Goal: Task Accomplishment & Management: Use online tool/utility

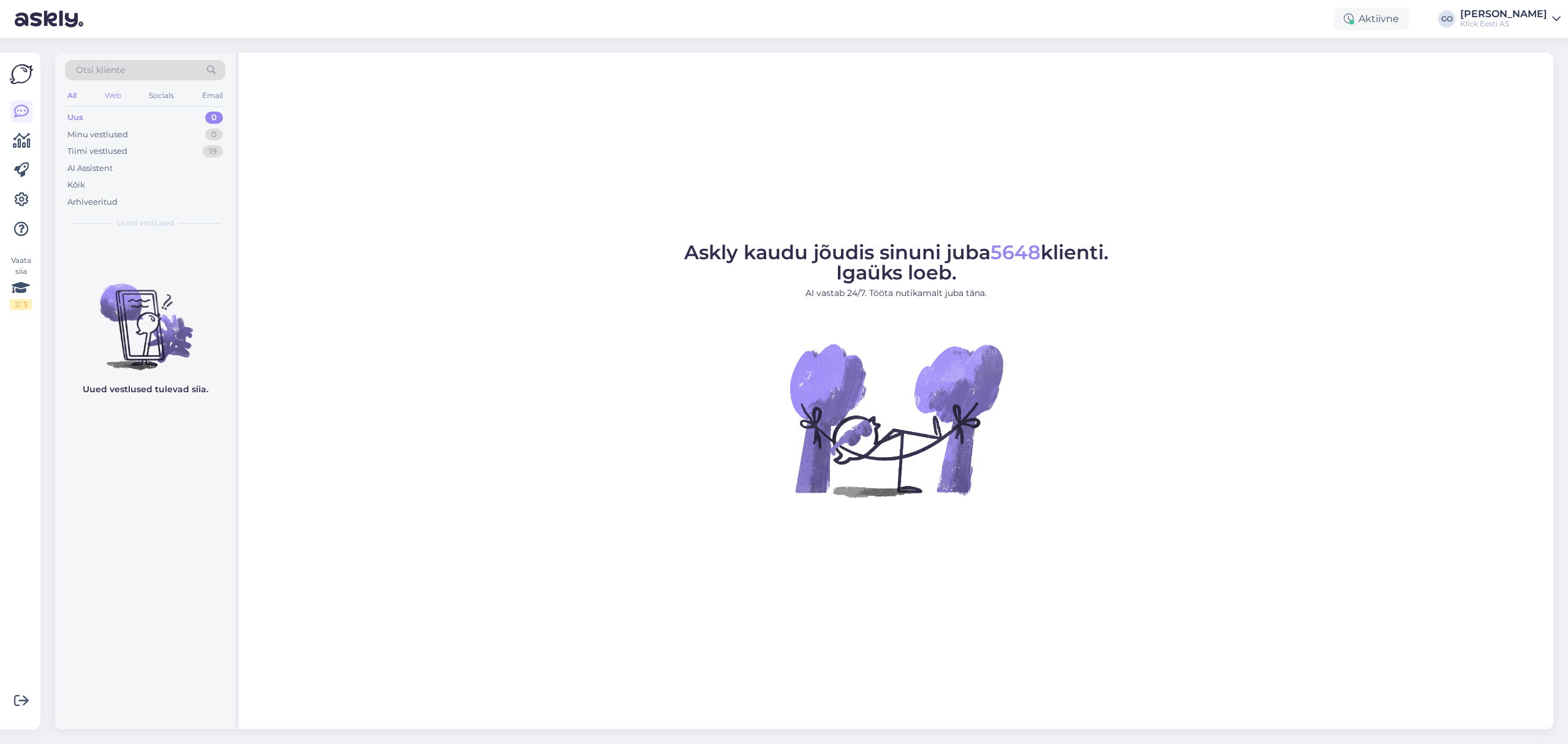
click at [116, 94] on div "Web" at bounding box center [112, 95] width 21 height 16
click at [79, 185] on div "Kõik" at bounding box center [76, 184] width 17 height 12
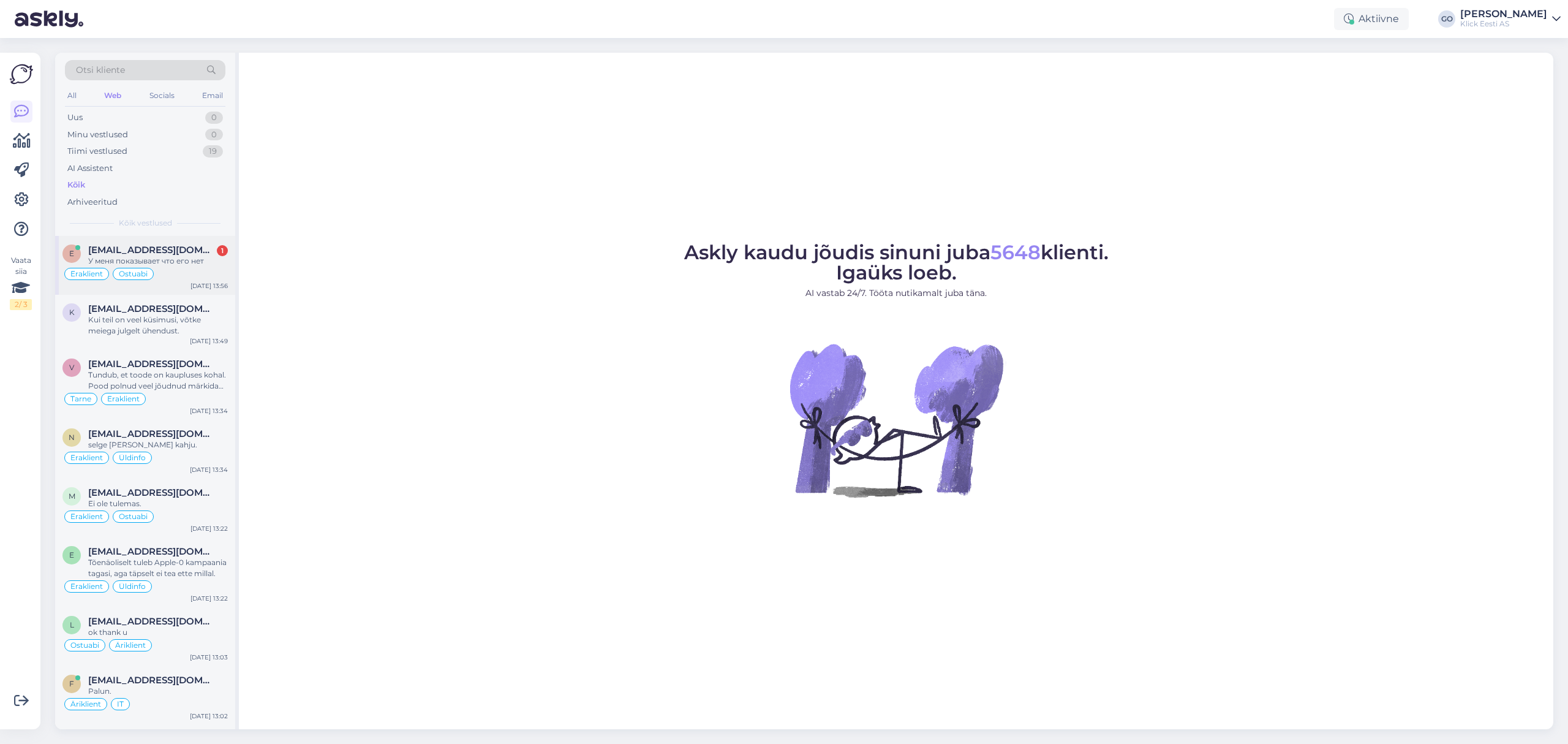
click at [176, 272] on div "Eraklient Ostuabi" at bounding box center [145, 274] width 165 height 15
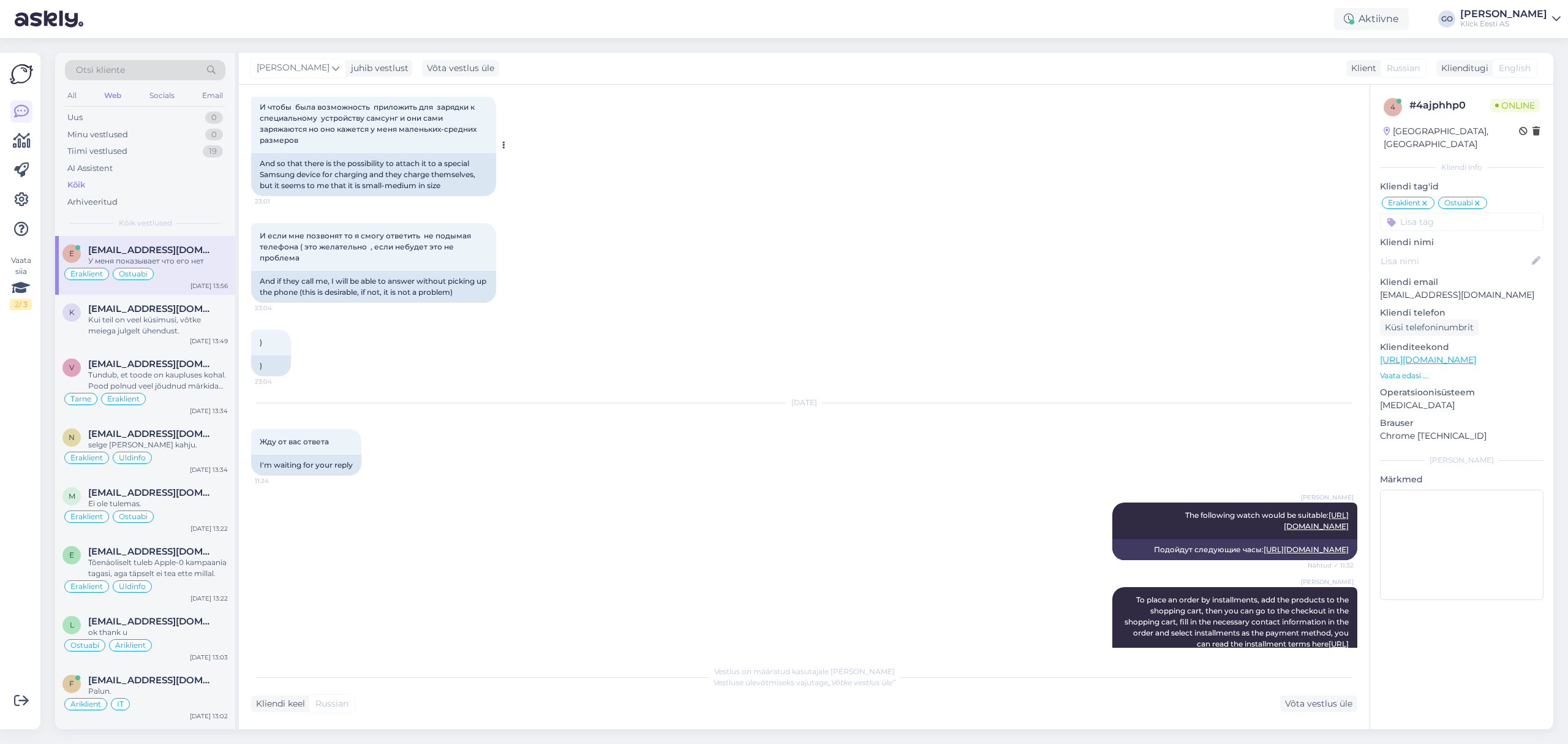
scroll to position [602, 0]
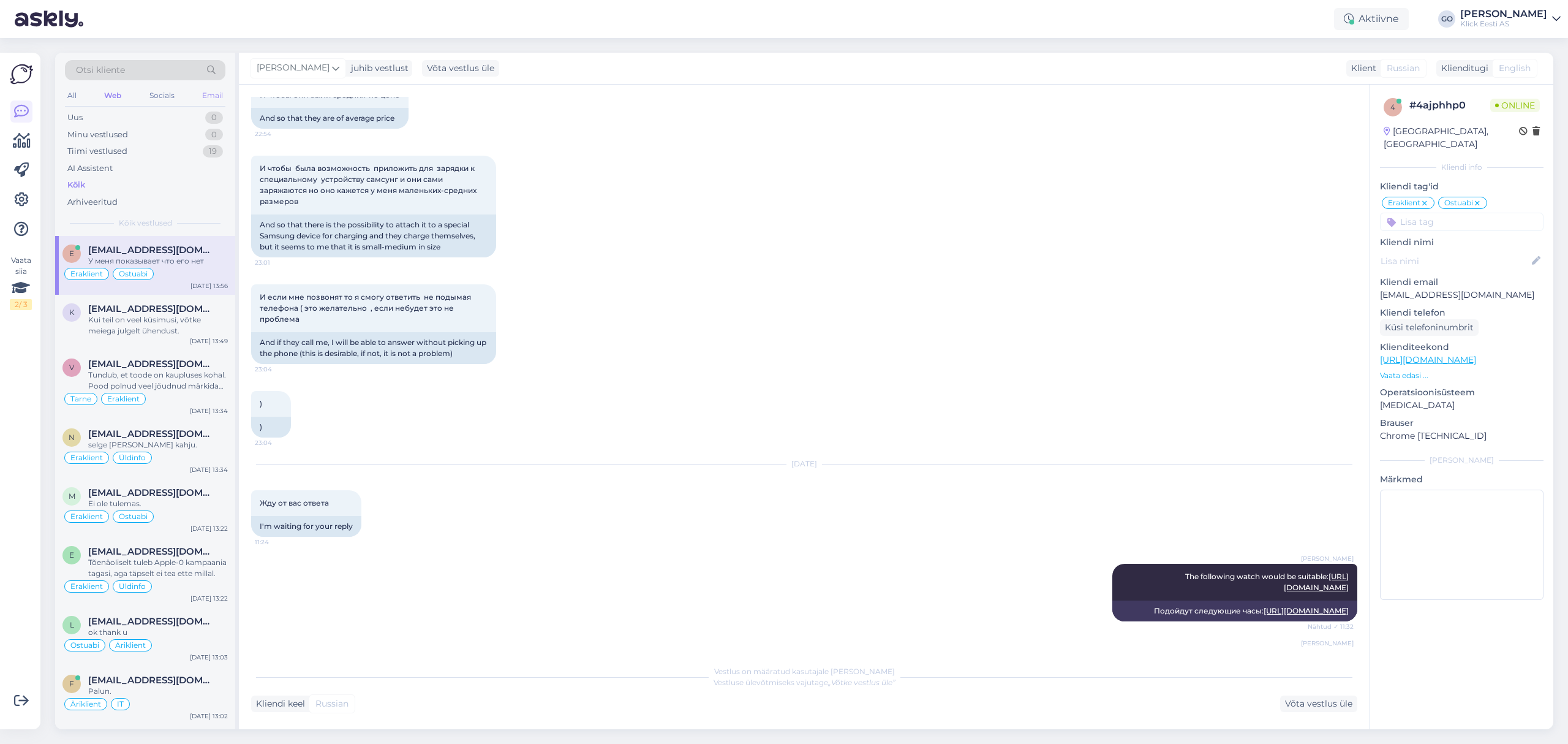
click at [206, 92] on div "Email" at bounding box center [212, 95] width 26 height 16
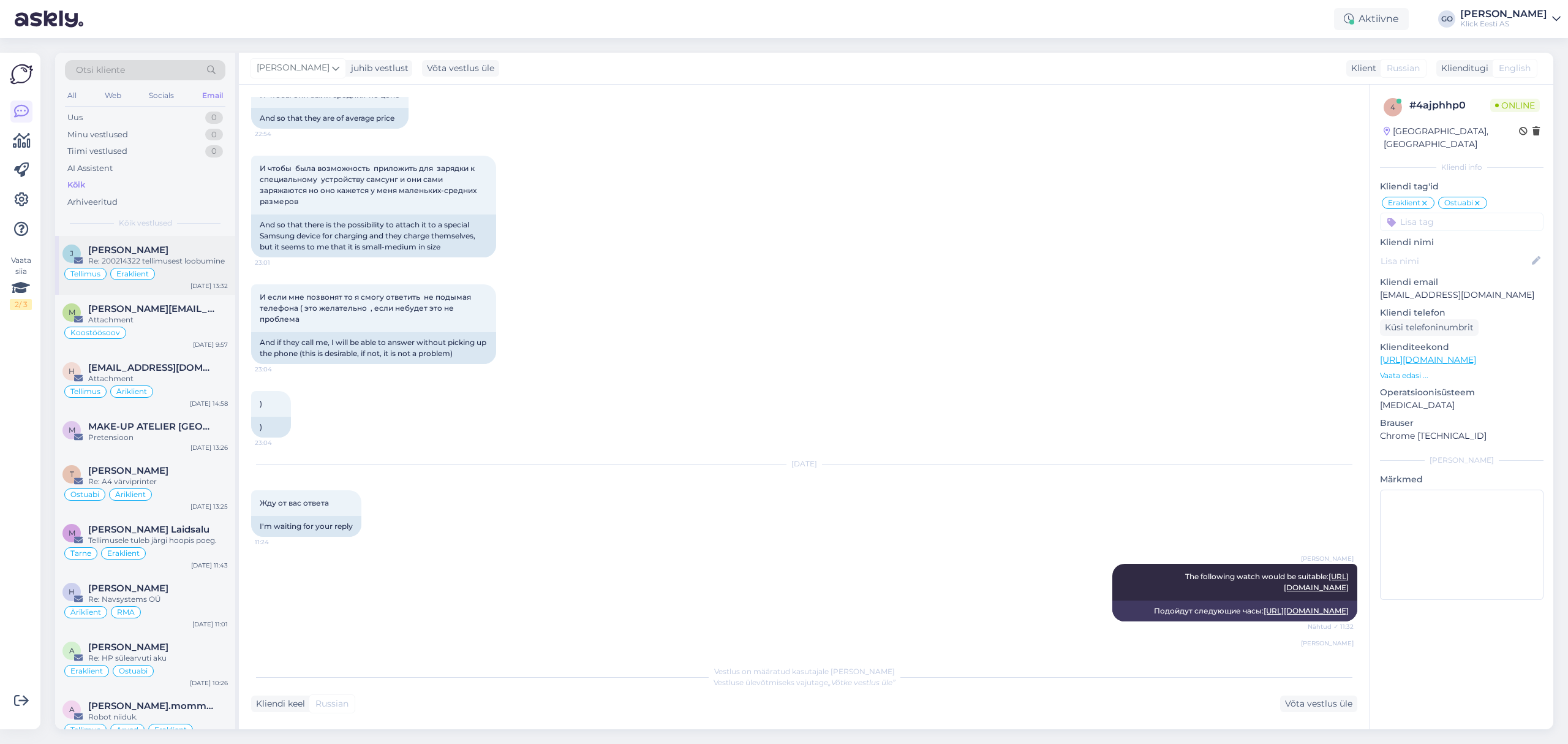
click at [176, 263] on div "Re: 200214322 tellimusest loobumine" at bounding box center [158, 261] width 140 height 11
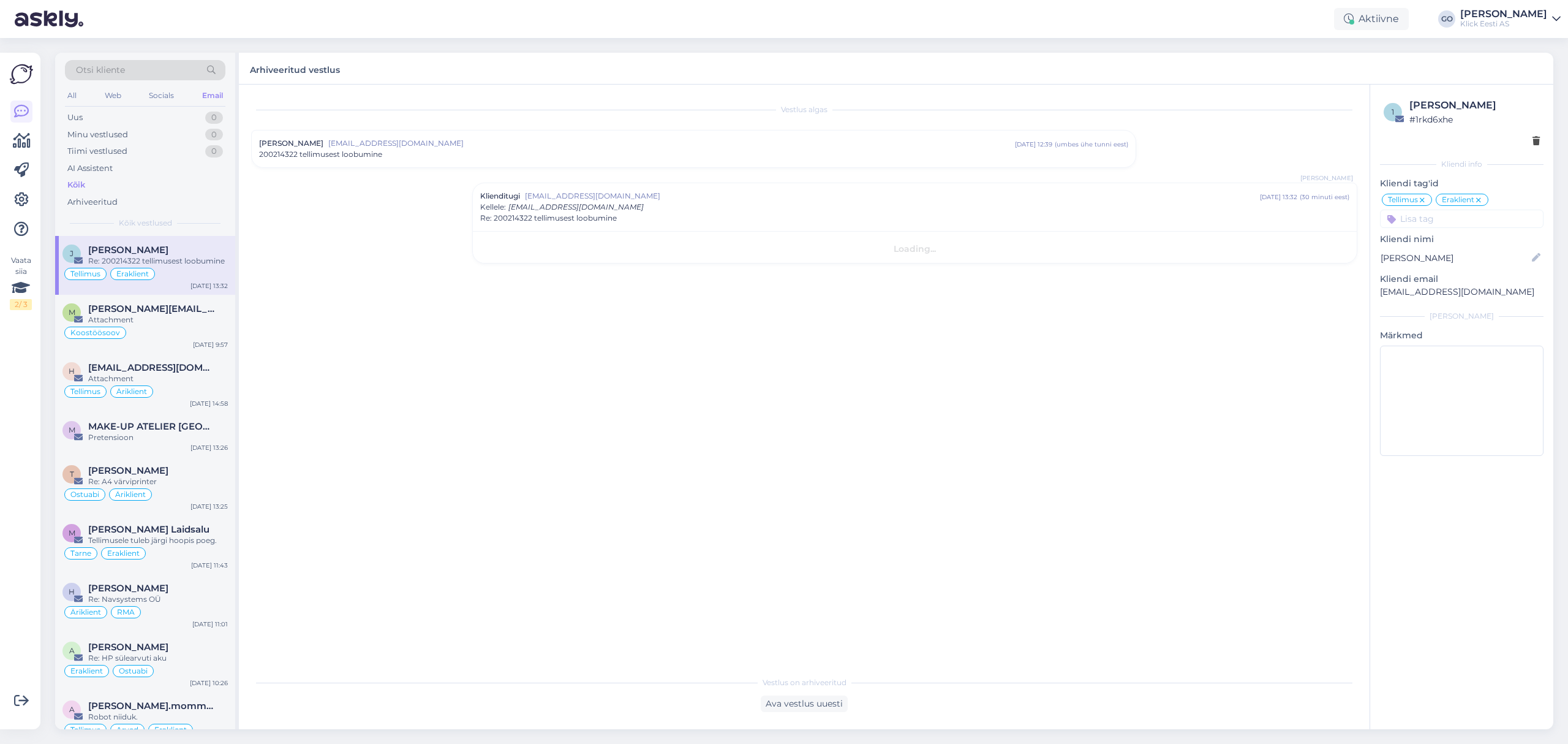
scroll to position [0, 0]
click at [189, 318] on div "Attachment" at bounding box center [158, 319] width 140 height 11
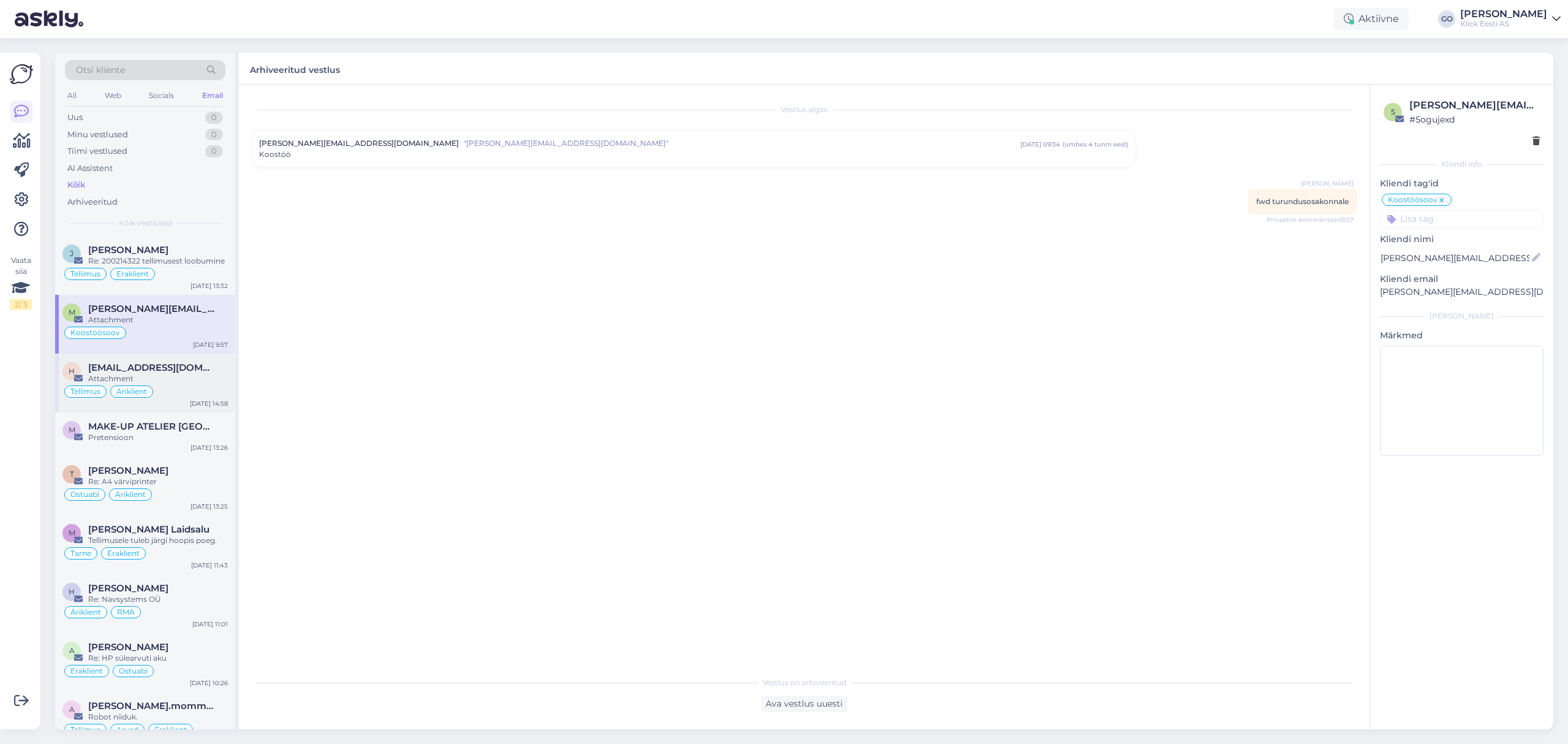
click at [185, 368] on span "[EMAIL_ADDRESS][DOMAIN_NAME]" at bounding box center [152, 367] width 128 height 11
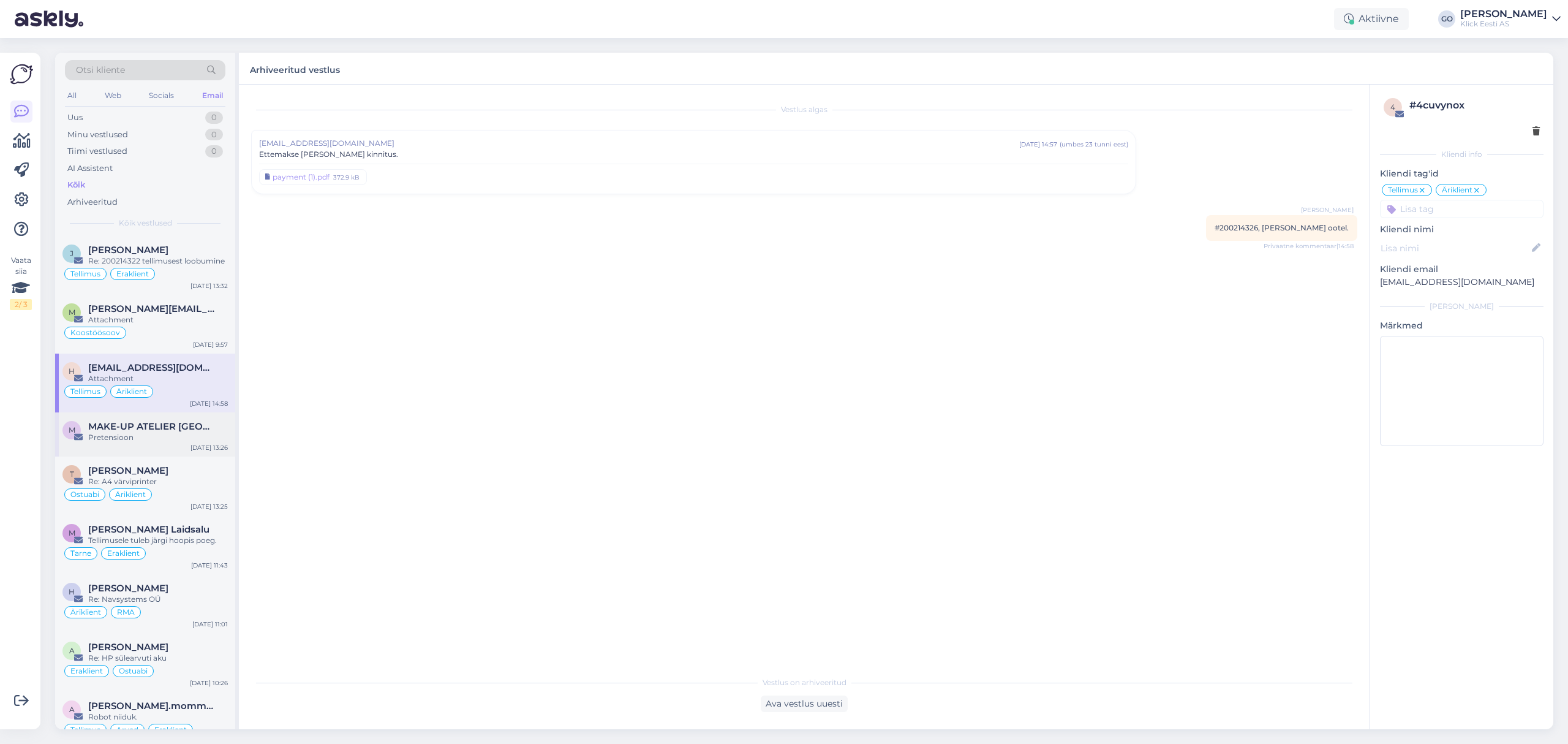
click at [167, 428] on span "MAKE-UP ATELIER [GEOGRAPHIC_DATA]" at bounding box center [152, 426] width 128 height 11
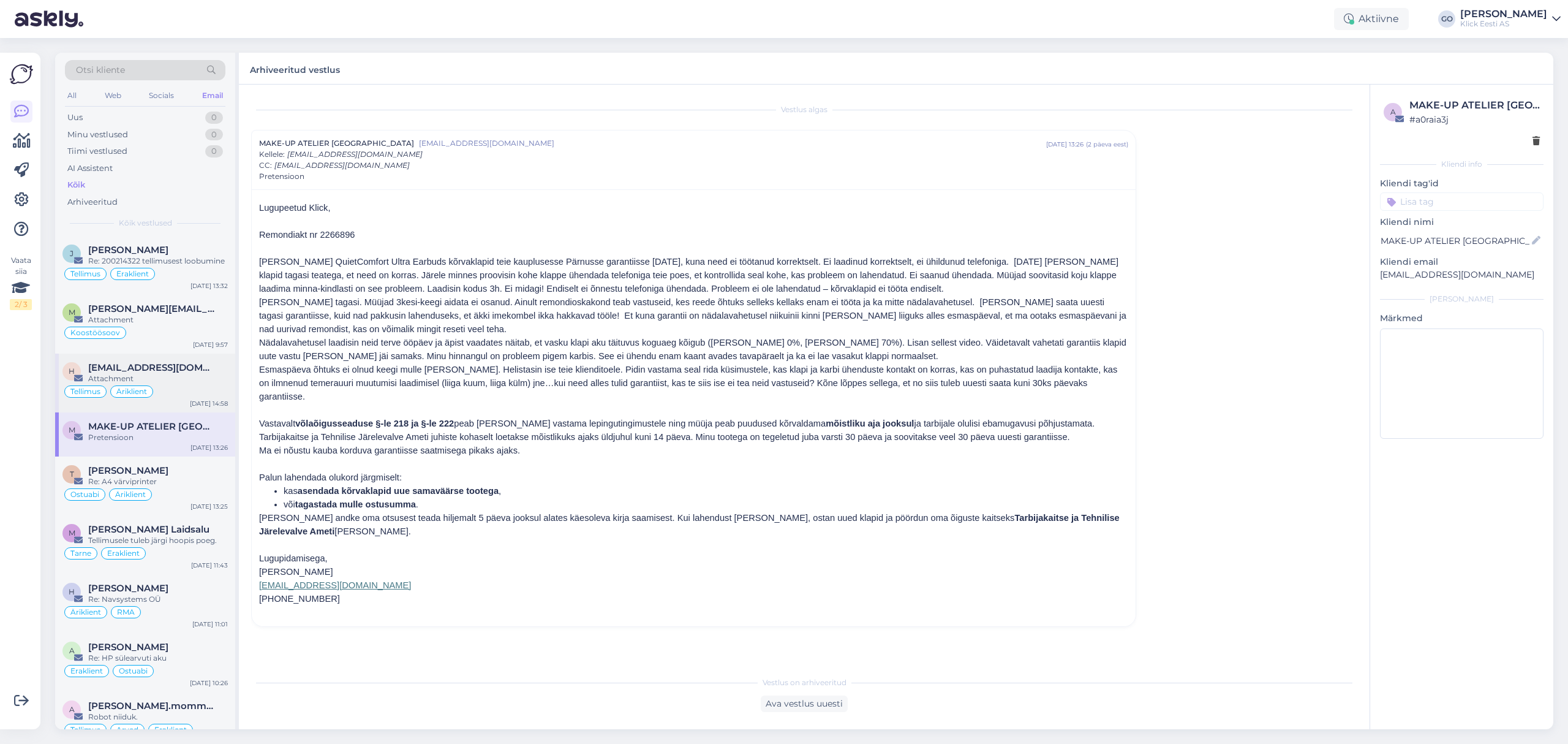
click at [173, 372] on span "[EMAIL_ADDRESS][DOMAIN_NAME]" at bounding box center [152, 367] width 128 height 11
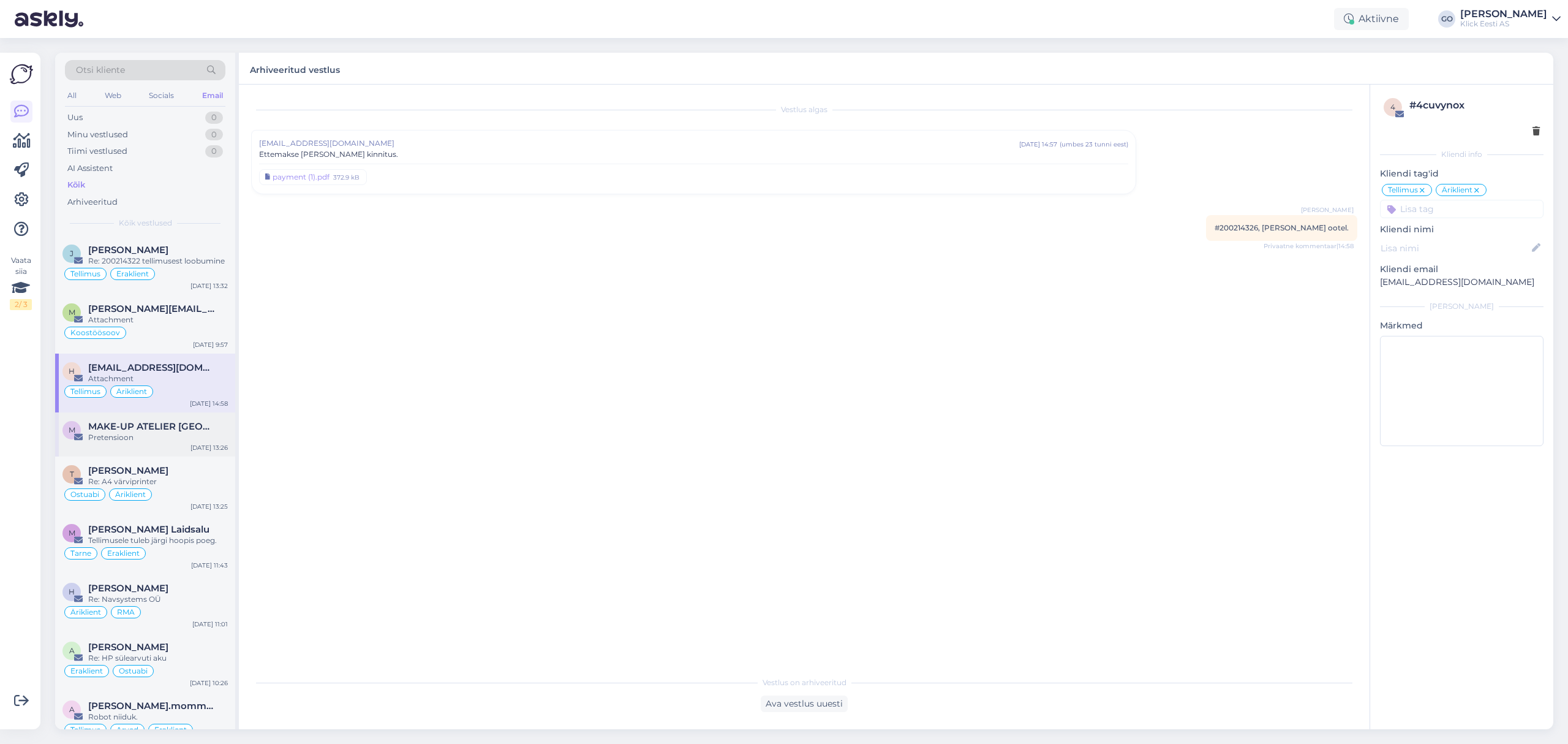
click at [189, 442] on div "Pretensioon" at bounding box center [158, 437] width 140 height 11
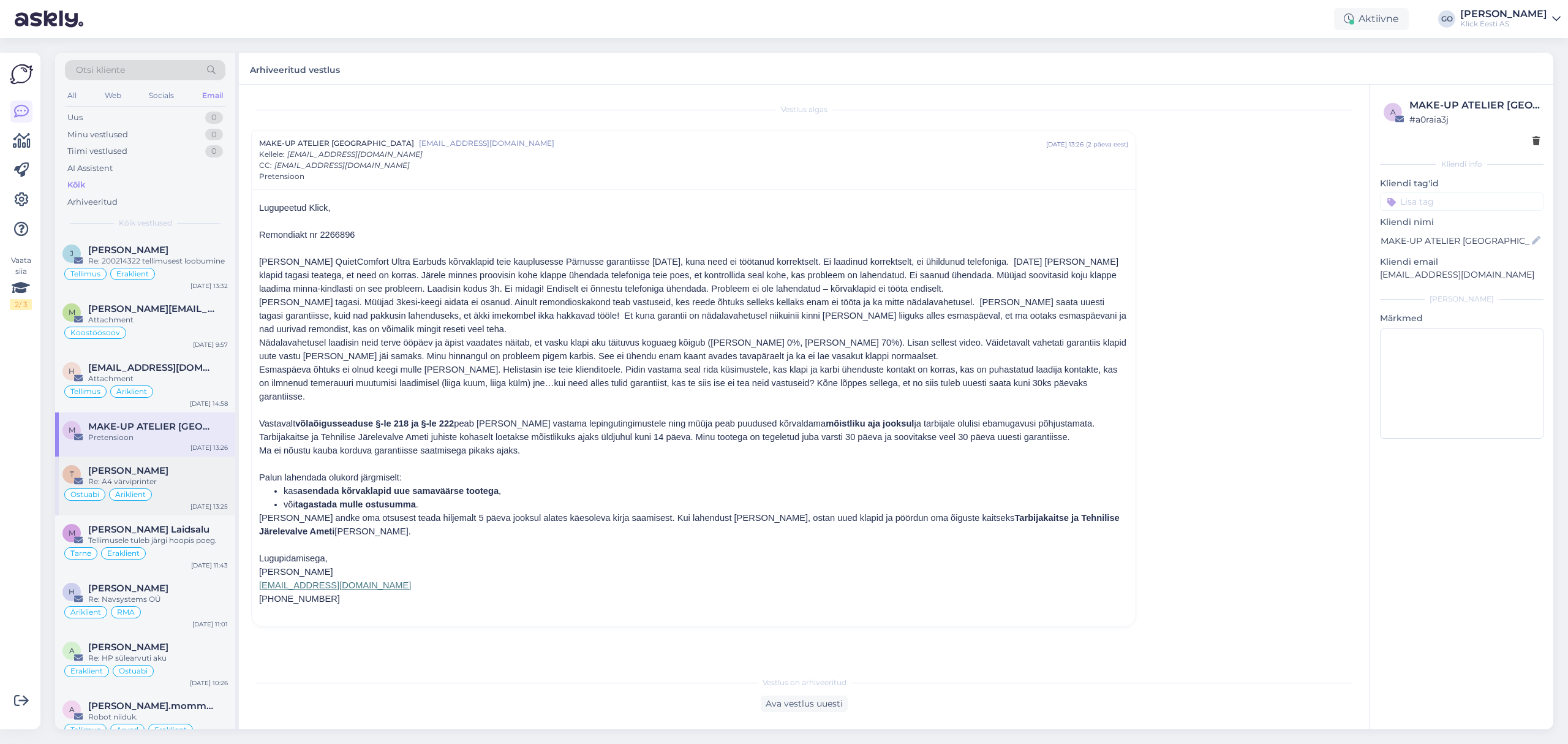
click at [170, 476] on div "[PERSON_NAME]" at bounding box center [158, 470] width 140 height 11
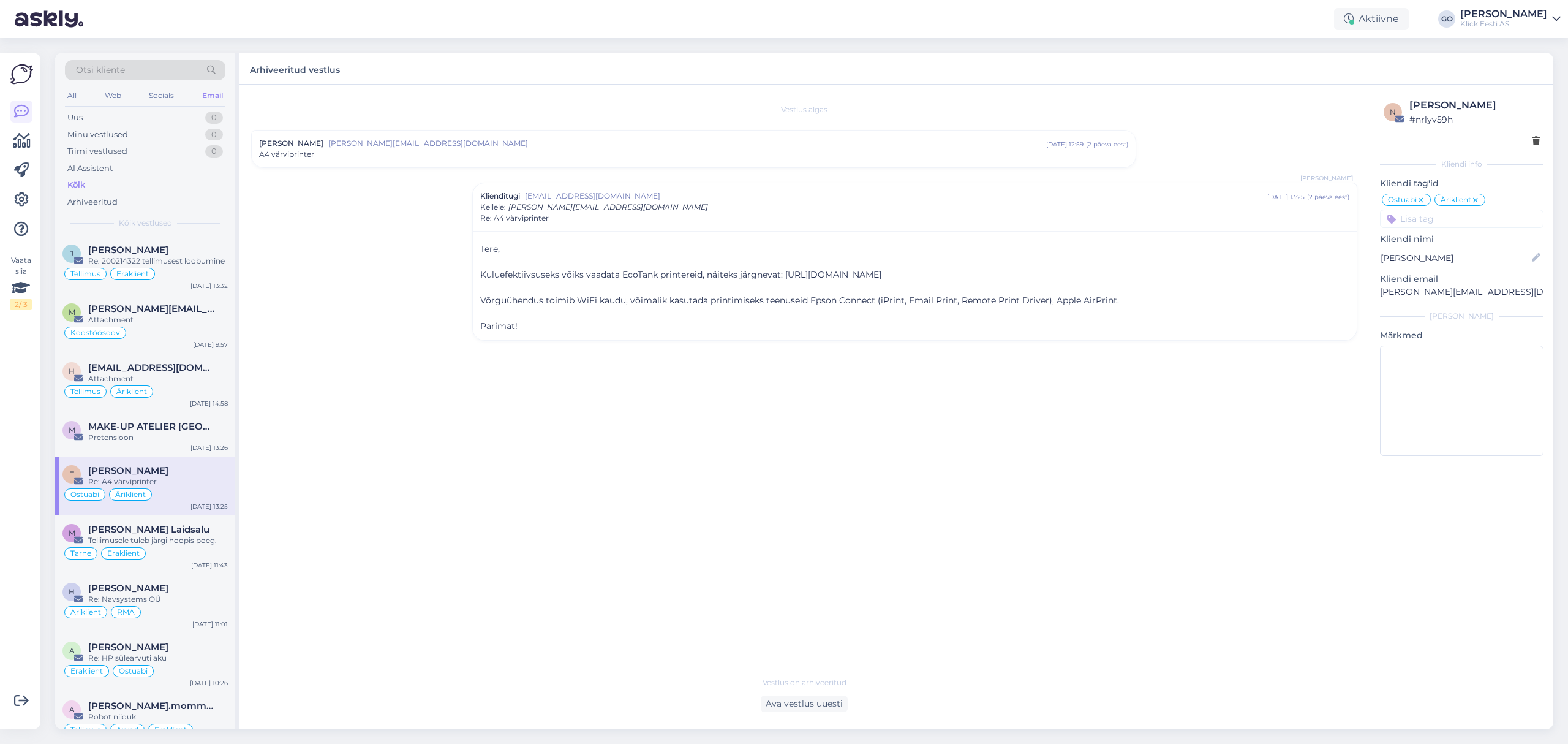
click at [412, 141] on span "[PERSON_NAME][EMAIL_ADDRESS][DOMAIN_NAME]" at bounding box center [687, 143] width 718 height 11
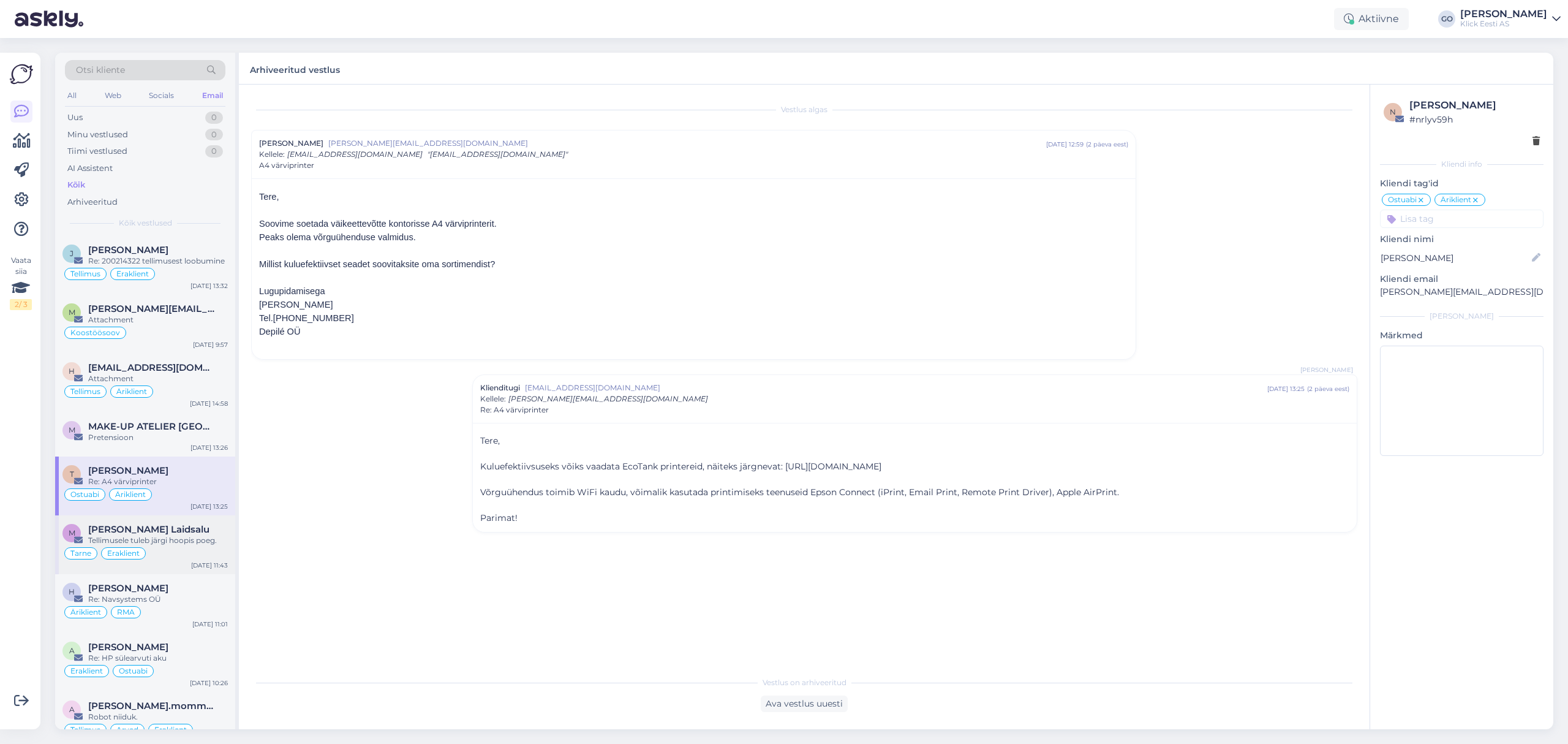
click at [190, 543] on div "Tellimusele tuleb järgi hoopis poeg." at bounding box center [158, 540] width 140 height 11
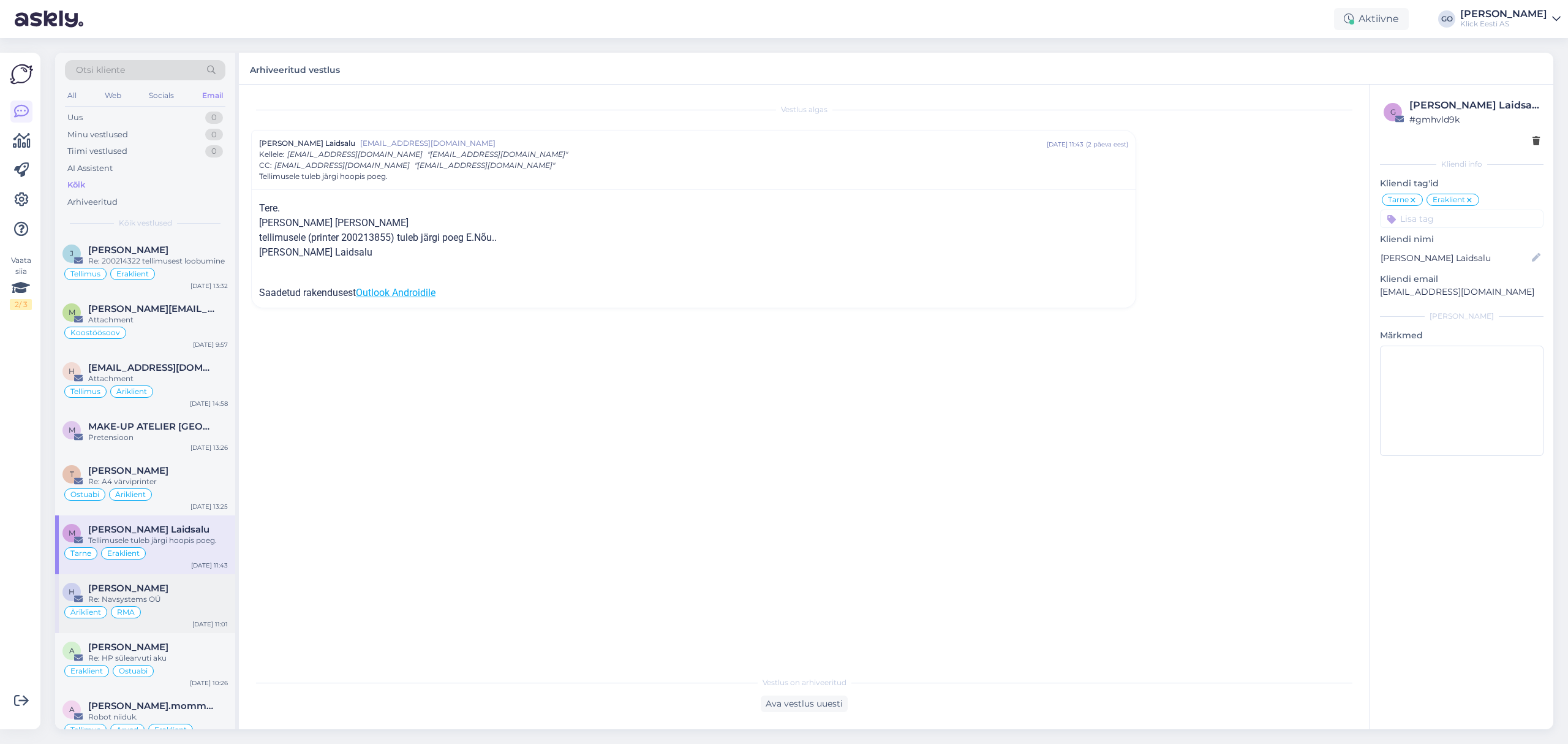
click at [179, 609] on div "Äriklient RMA" at bounding box center [145, 612] width 165 height 15
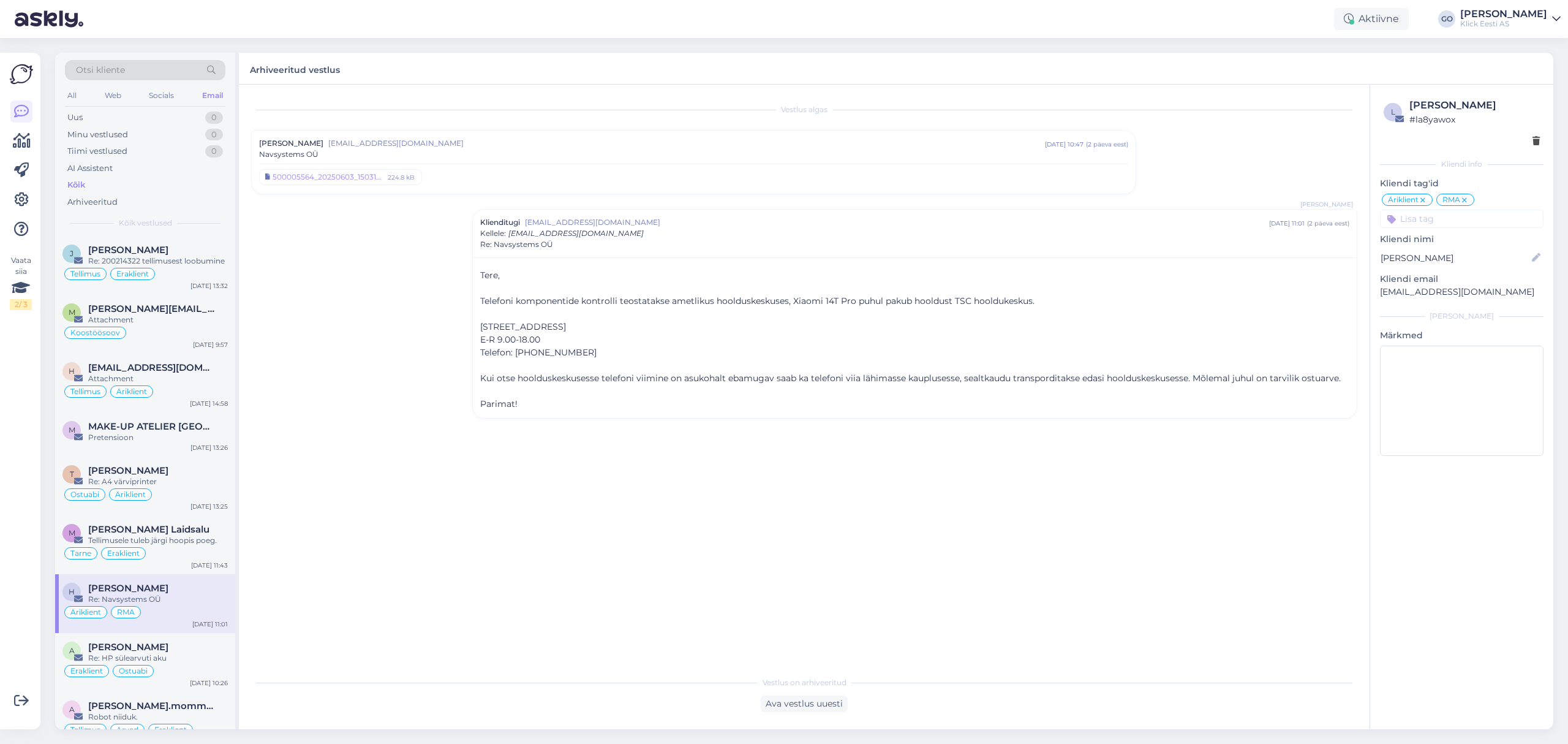
click at [490, 172] on div "500005564_20250603_150314_S25017423.pdf 224.8 kB" at bounding box center [694, 174] width 869 height 23
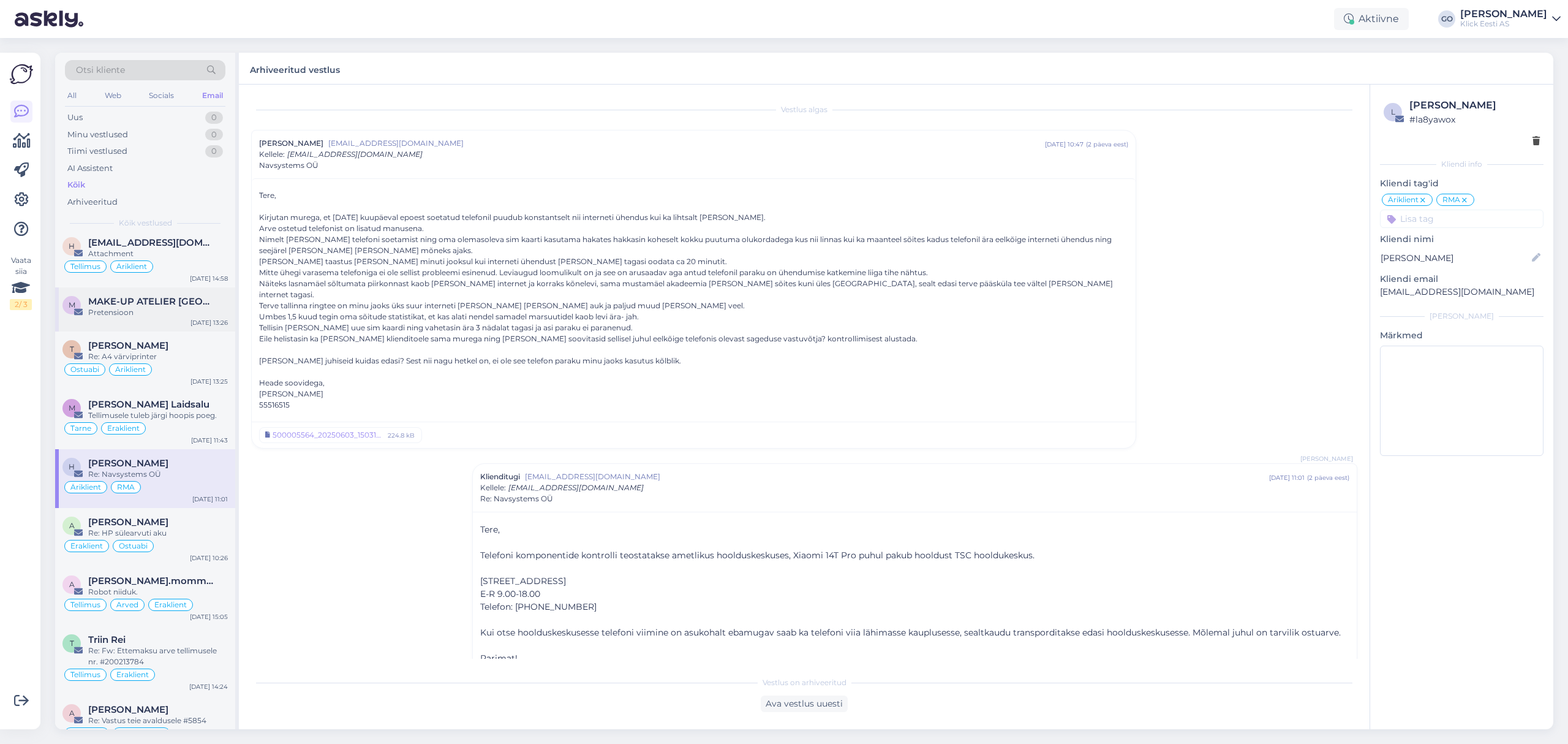
scroll to position [163, 0]
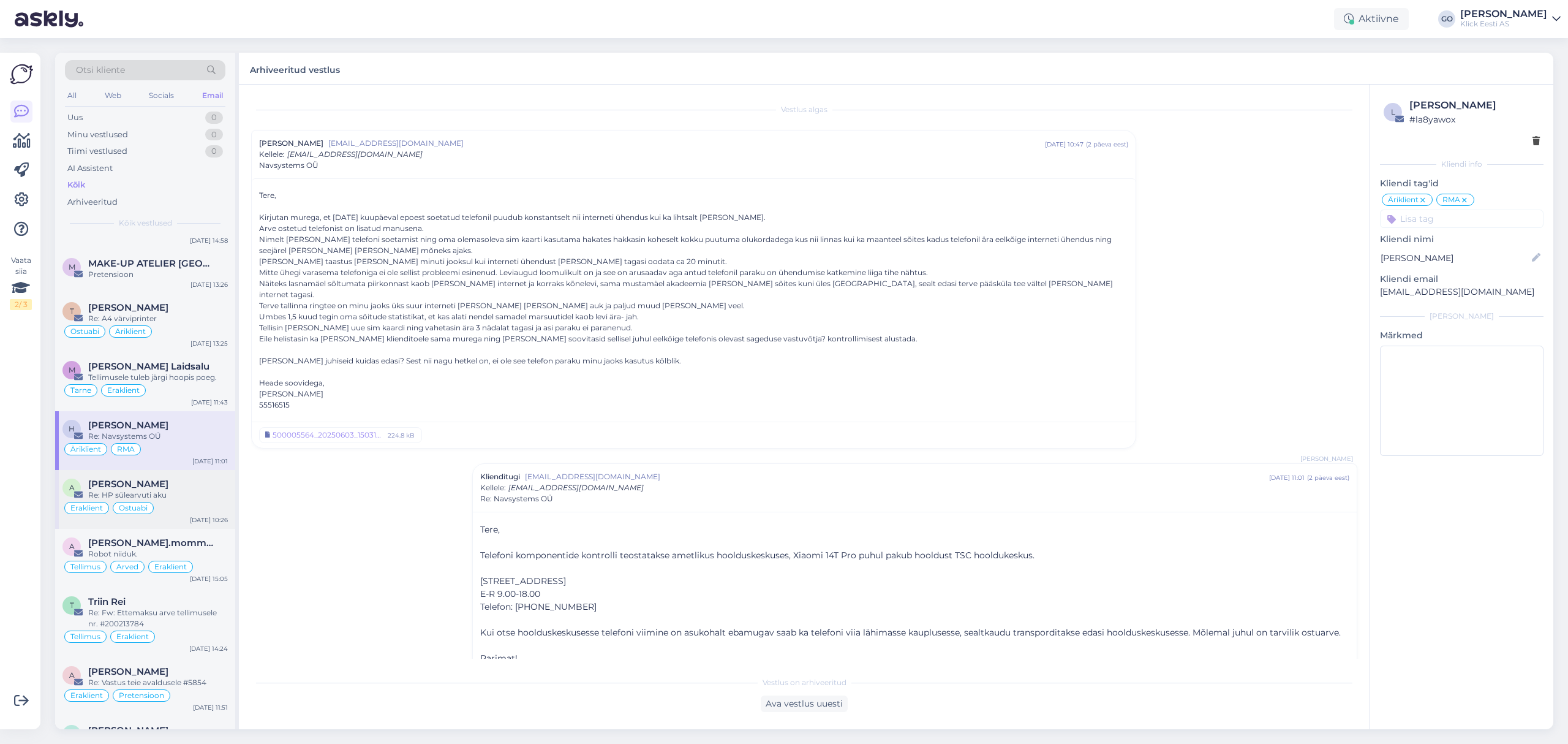
click at [185, 493] on div "Re: HP sülearvuti aku" at bounding box center [158, 495] width 140 height 11
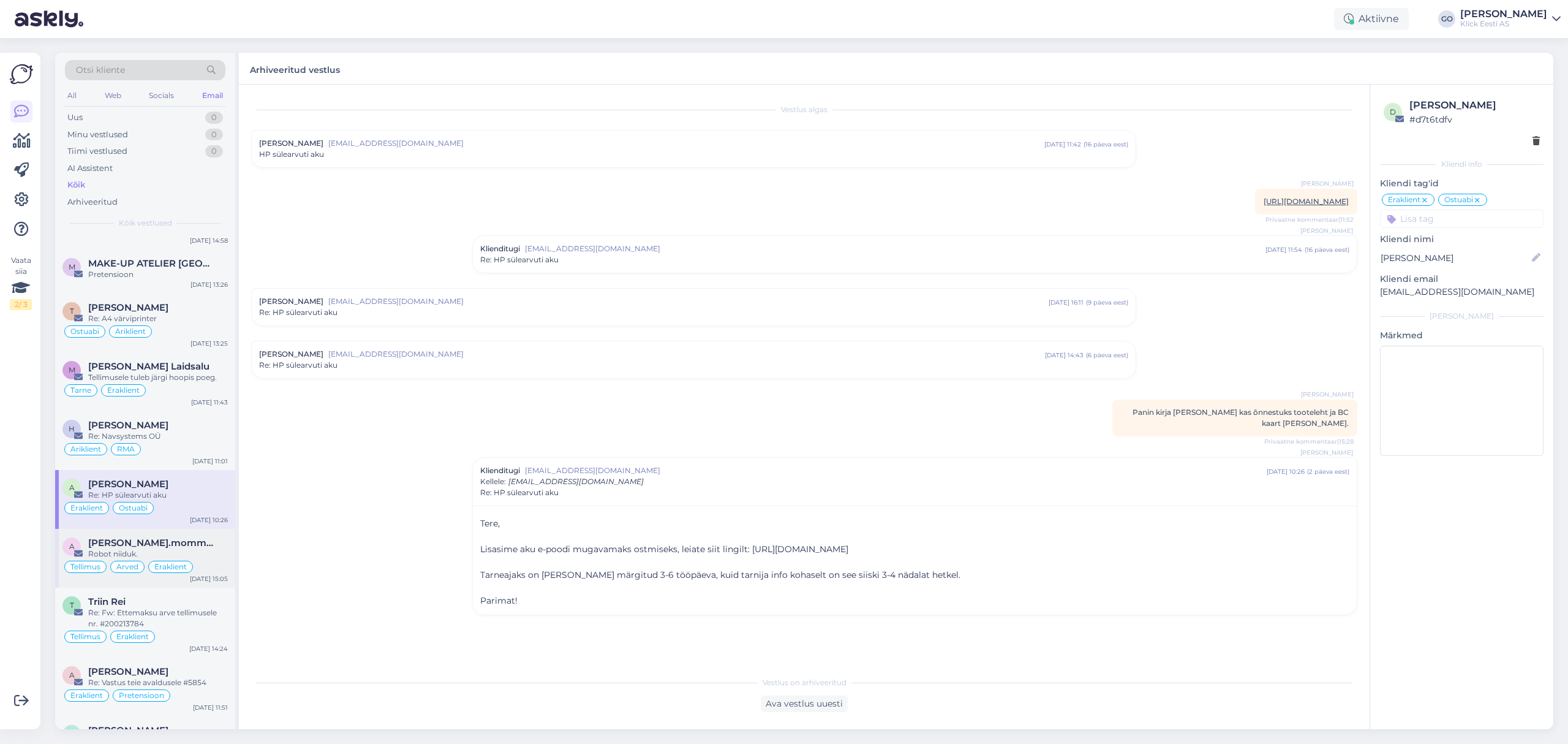
click at [183, 547] on span "[PERSON_NAME].mommeja via [EMAIL_ADDRESS][DOMAIN_NAME]" at bounding box center [152, 542] width 128 height 11
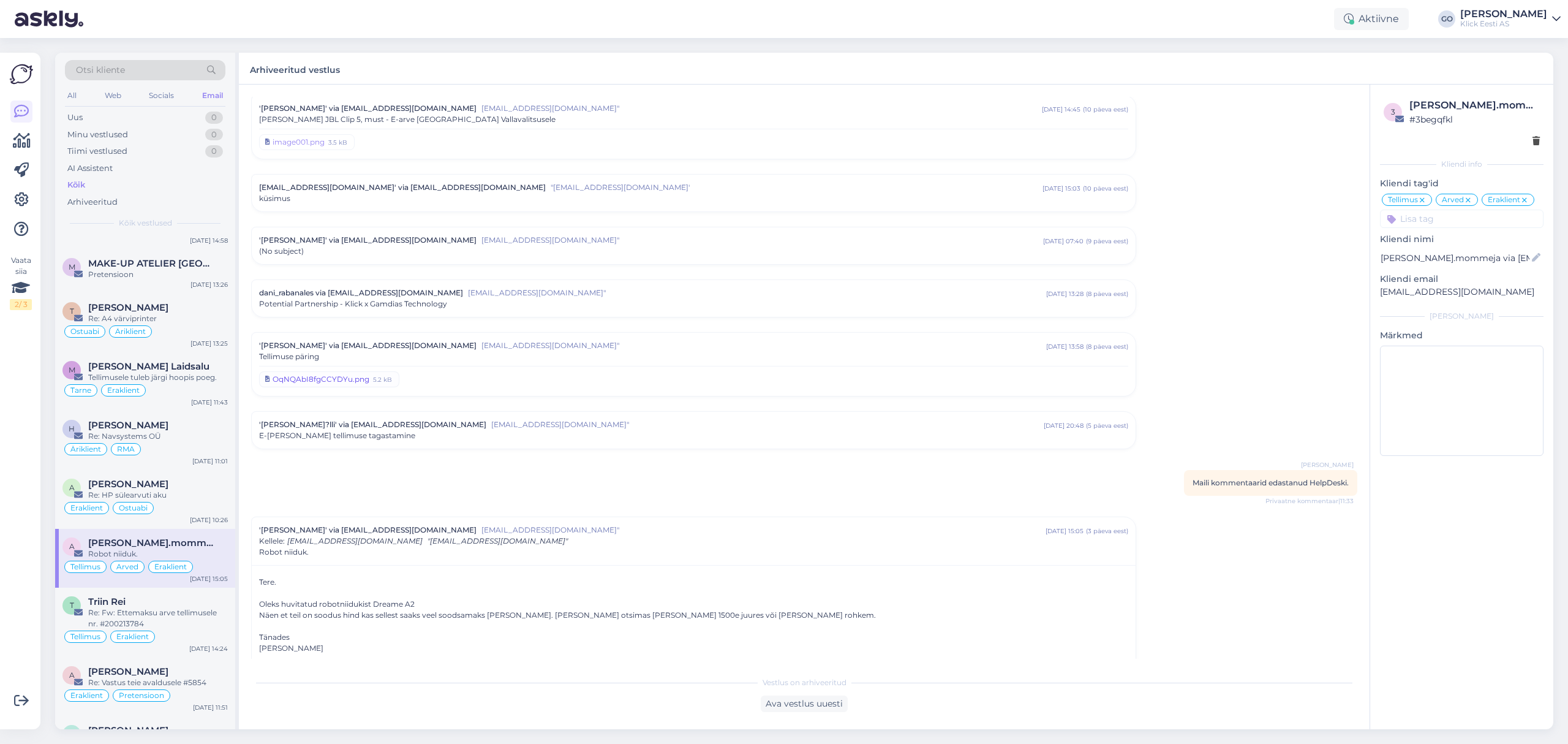
scroll to position [4568, 0]
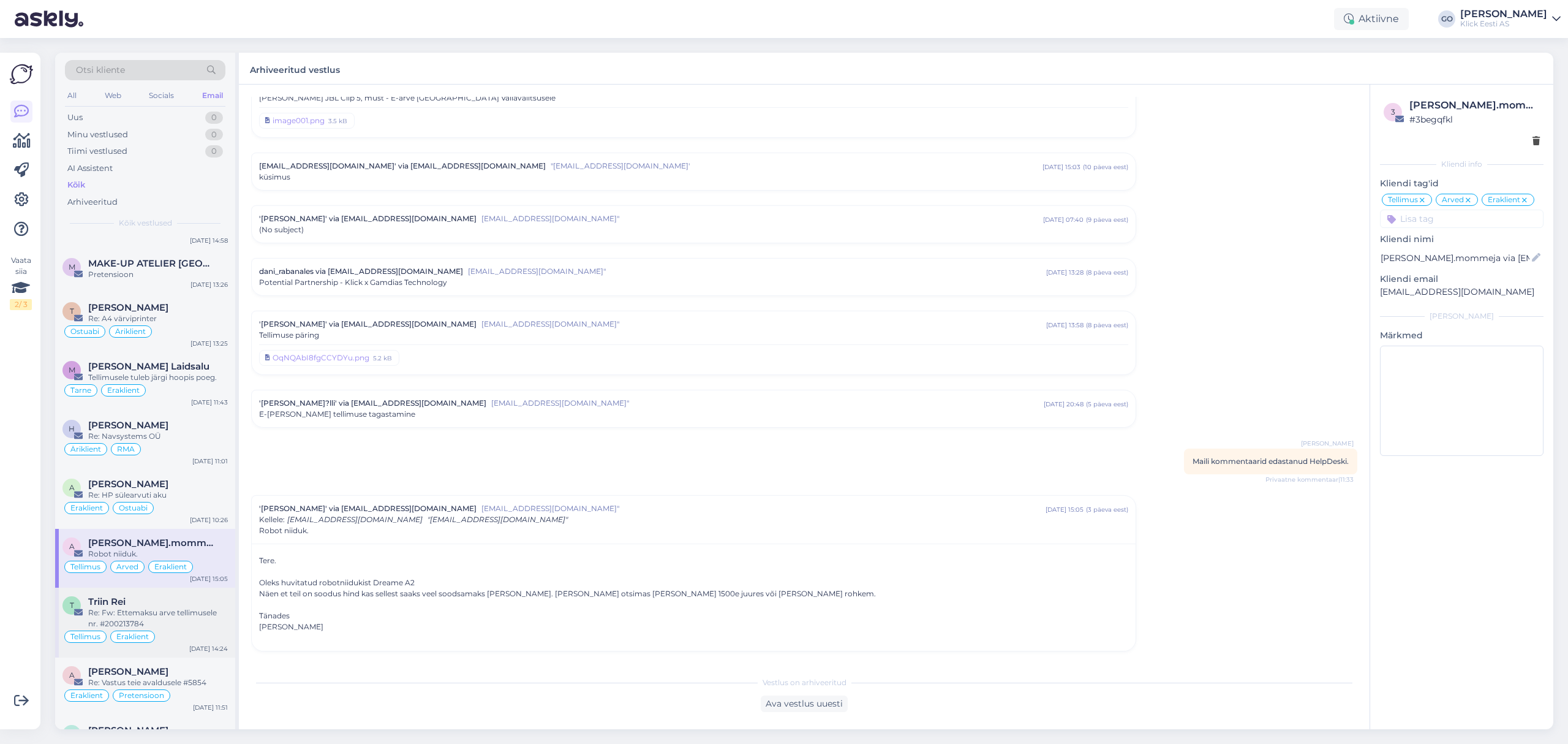
click at [184, 617] on div "Re: Fw: Ettemaksu arve tellimusele nr. #200213784" at bounding box center [158, 618] width 140 height 22
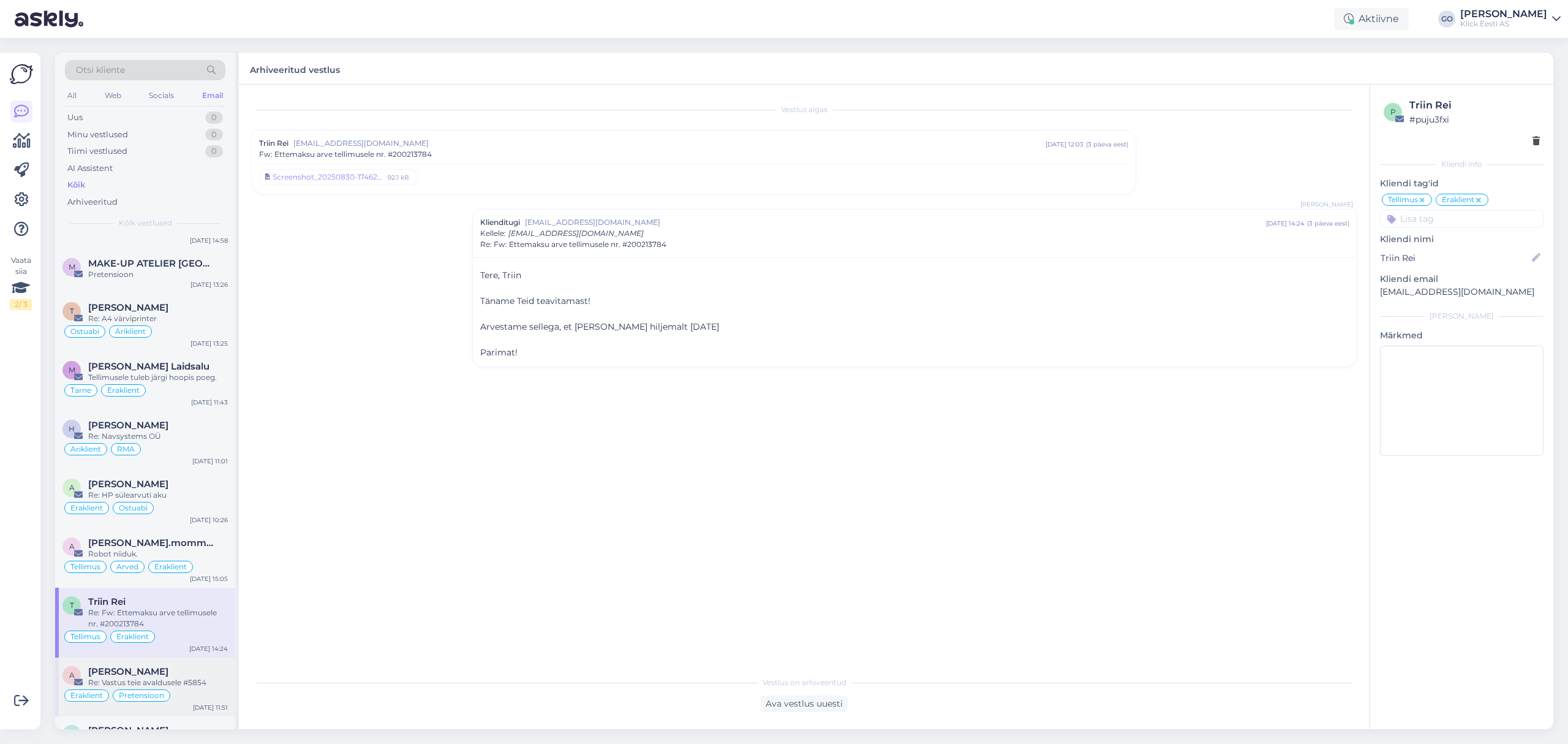
click at [189, 674] on div "[PERSON_NAME]" at bounding box center [158, 671] width 140 height 11
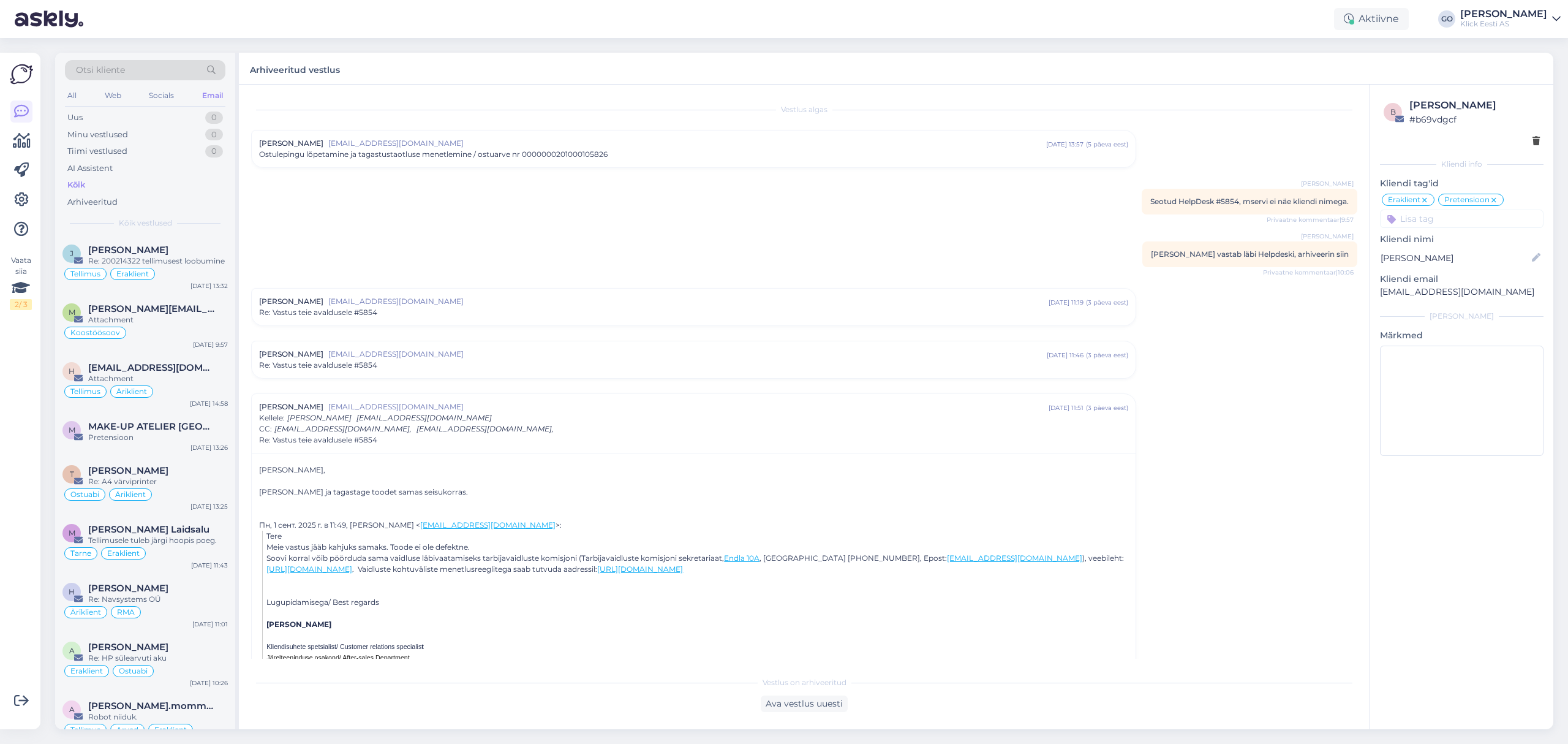
click at [157, 65] on div "Otsi kliente" at bounding box center [145, 70] width 160 height 20
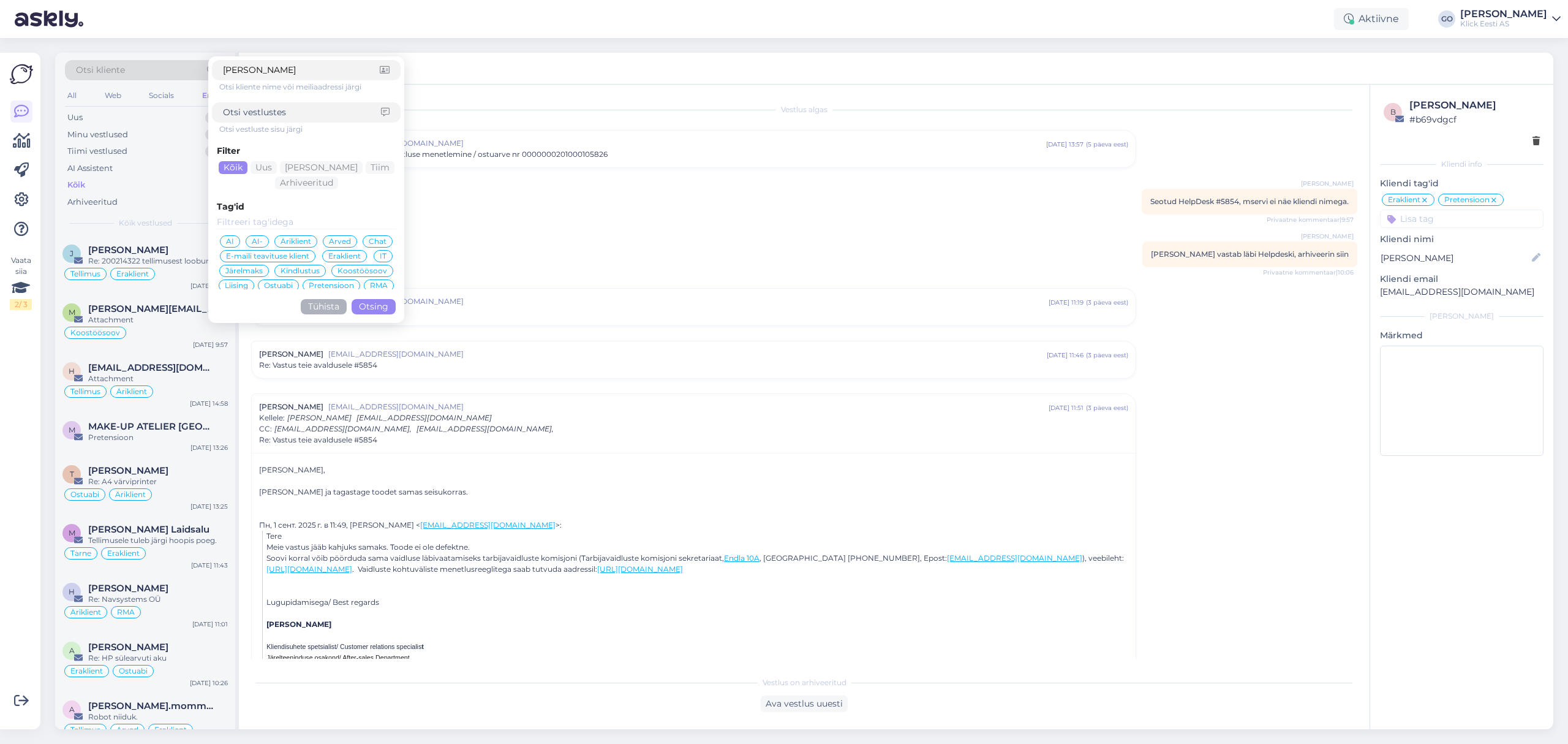
type input "[PERSON_NAME]"
click button "Otsing" at bounding box center [374, 306] width 44 height 15
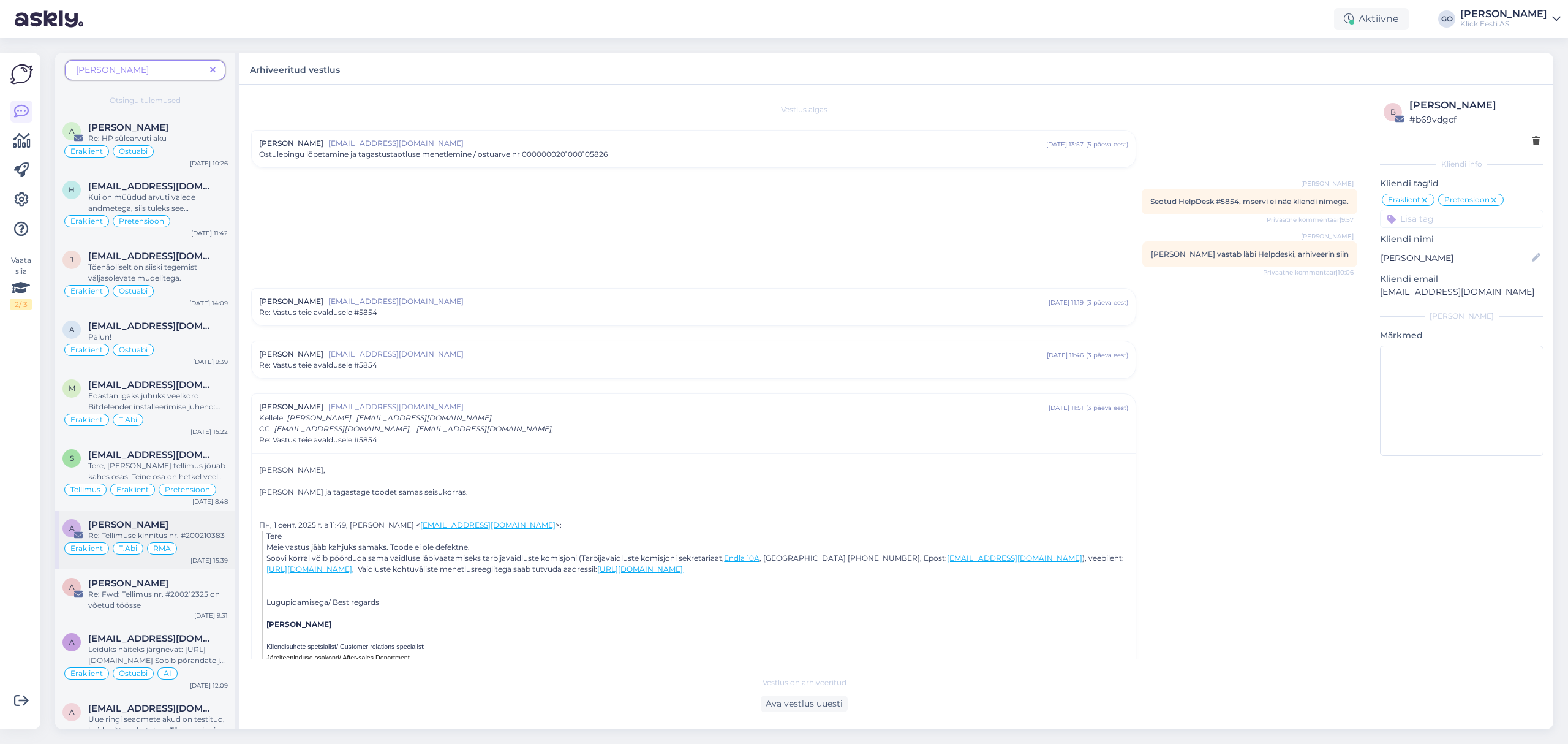
click at [185, 534] on div "Re: Tellimuse kinnitus nr. #200210383" at bounding box center [158, 535] width 140 height 11
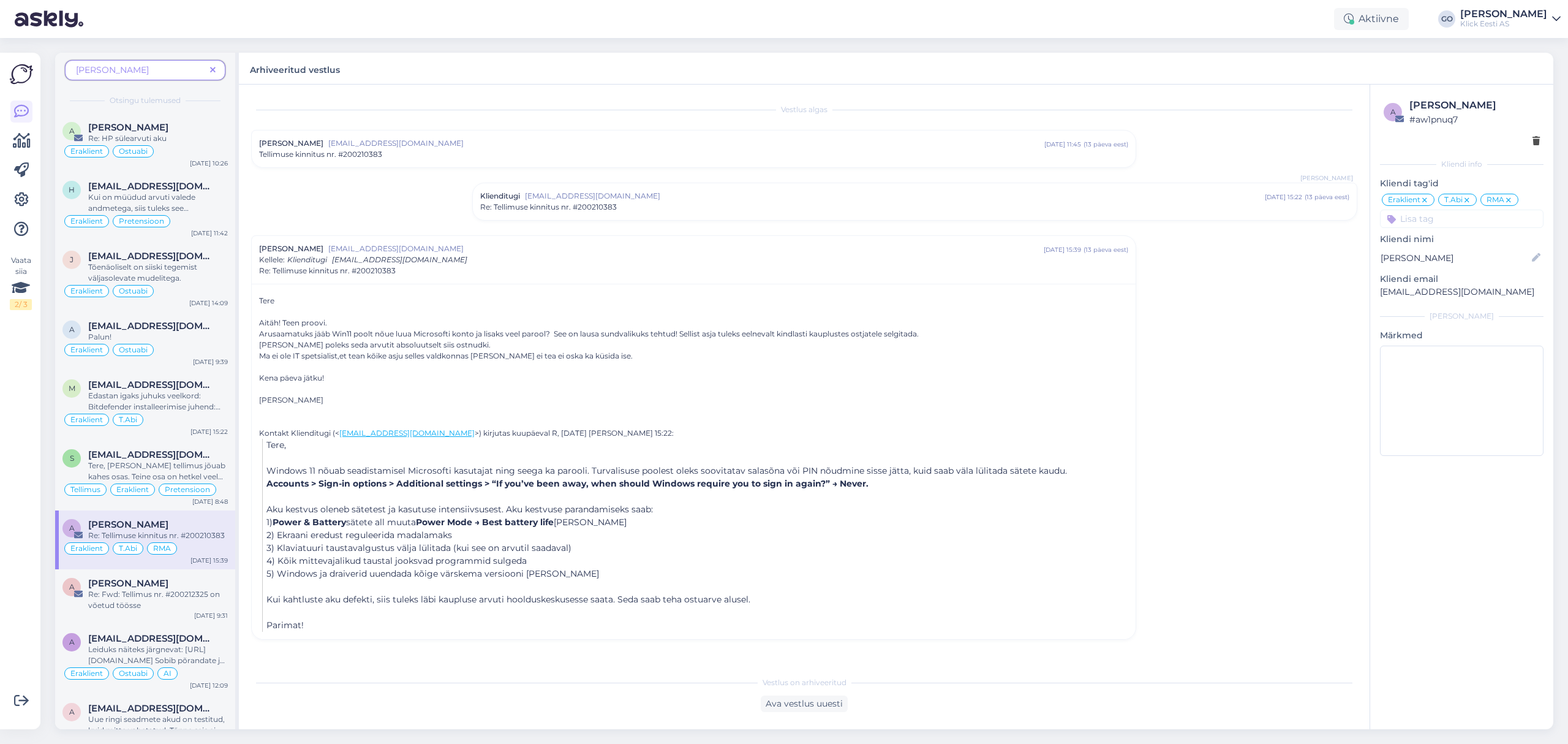
click at [401, 145] on span "[EMAIL_ADDRESS][DOMAIN_NAME]" at bounding box center [686, 143] width 716 height 11
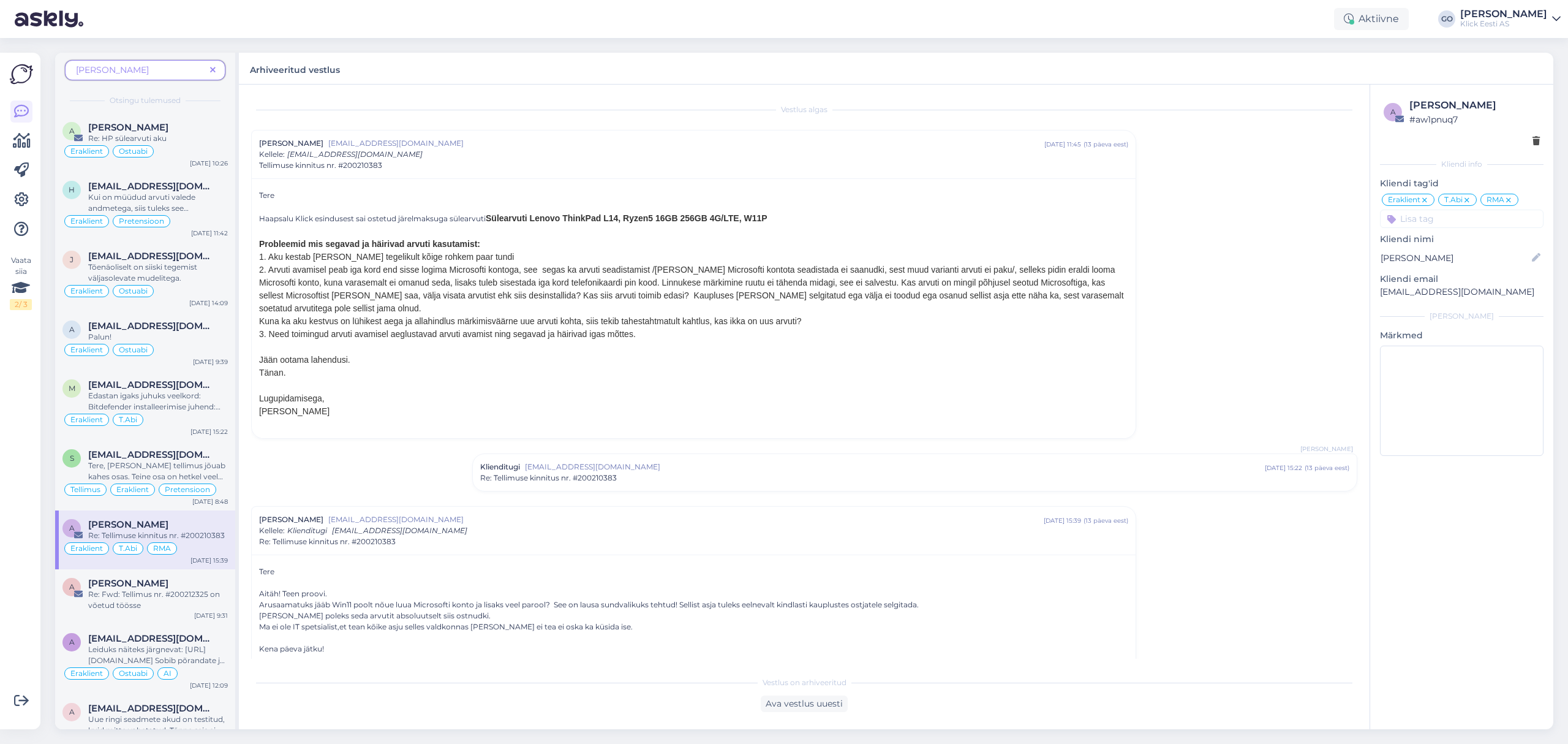
click at [135, 67] on span "[PERSON_NAME]" at bounding box center [140, 70] width 129 height 13
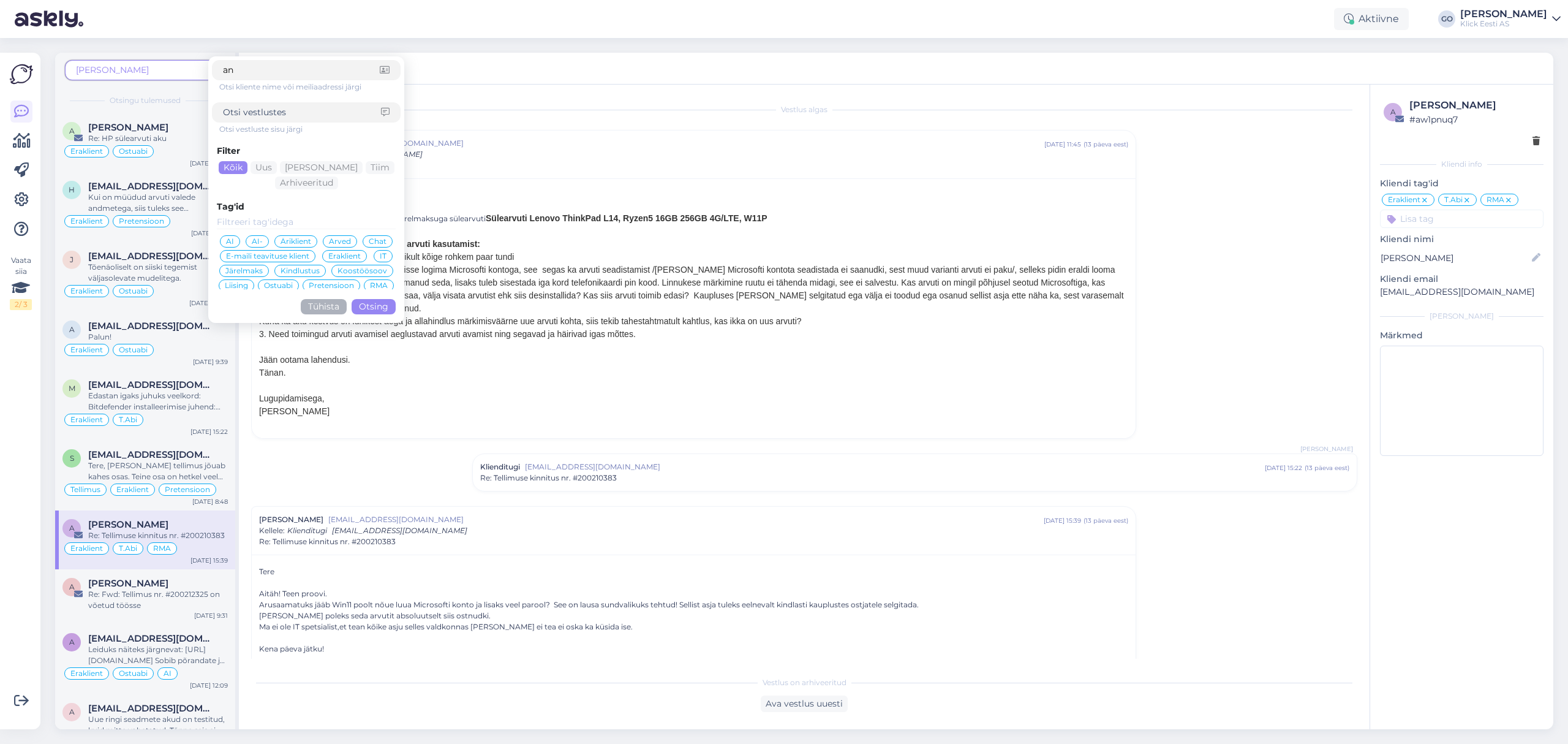
type input "a"
type input "[EMAIL_ADDRESS][DOMAIN_NAME]"
click button "Otsing" at bounding box center [374, 306] width 44 height 15
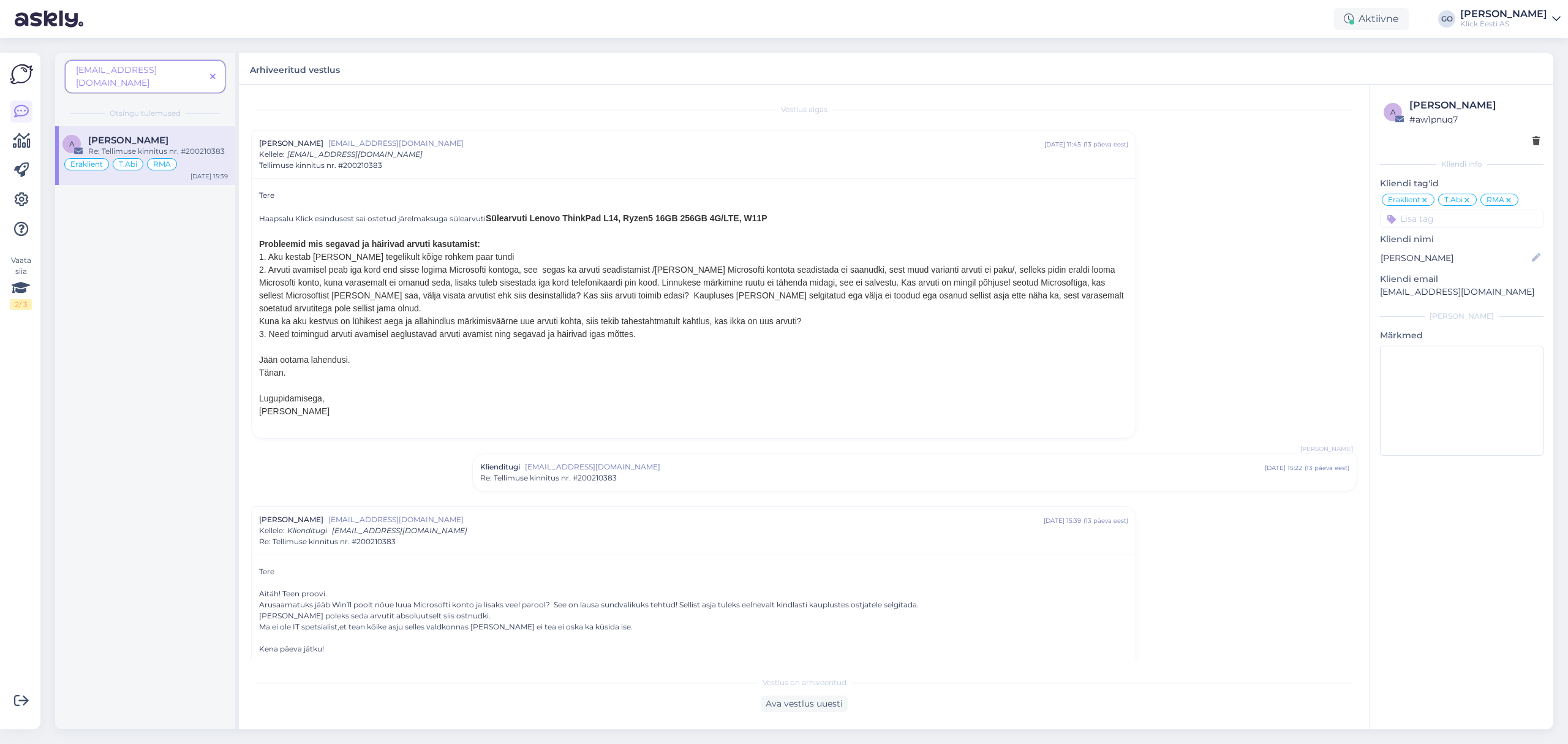
click at [128, 126] on div "a [PERSON_NAME] Re: Tellimuse kinnitus nr. #200210383 Eraklient T.Abi RMA [DATE…" at bounding box center [145, 155] width 180 height 59
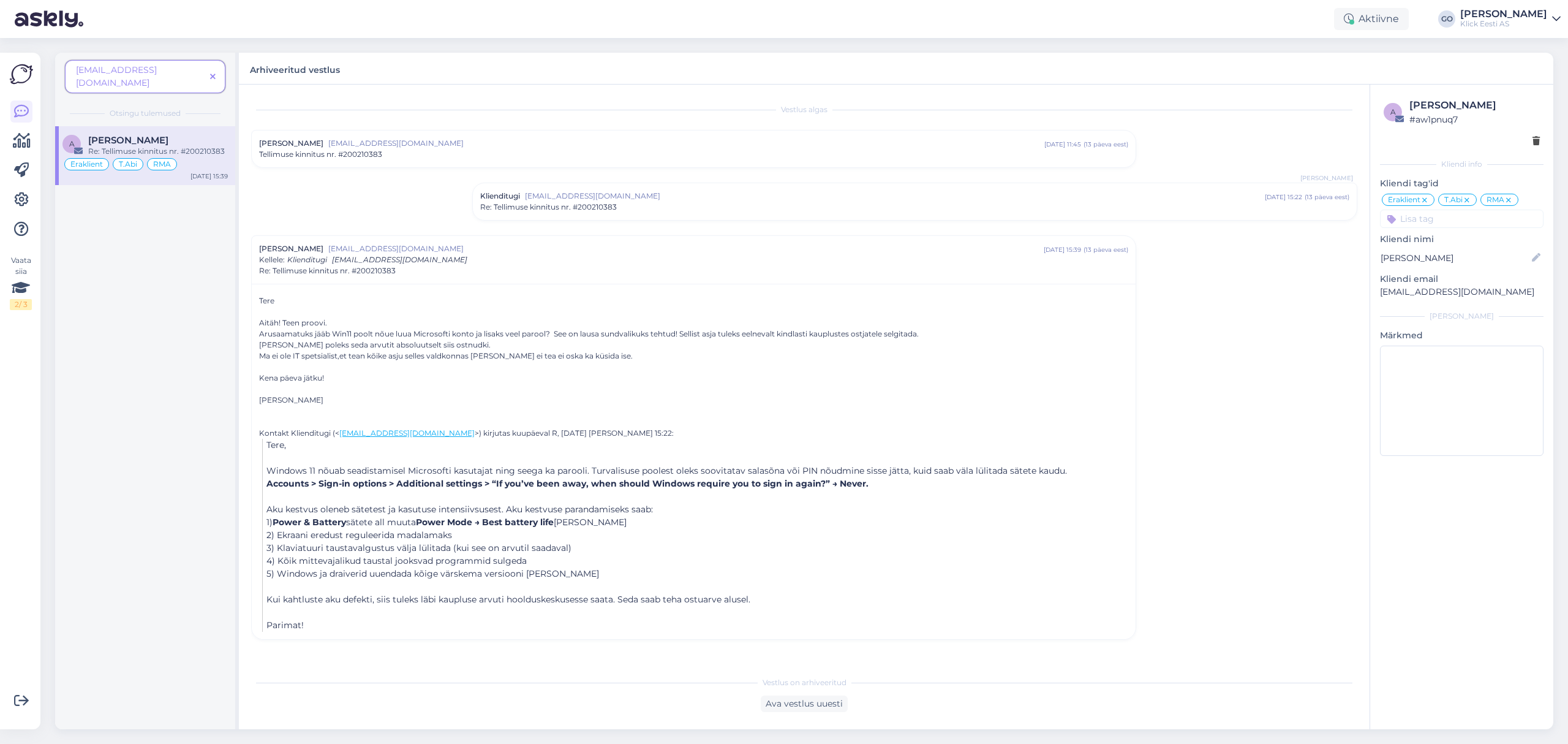
click at [691, 200] on span "[EMAIL_ADDRESS][DOMAIN_NAME]" at bounding box center [894, 195] width 740 height 11
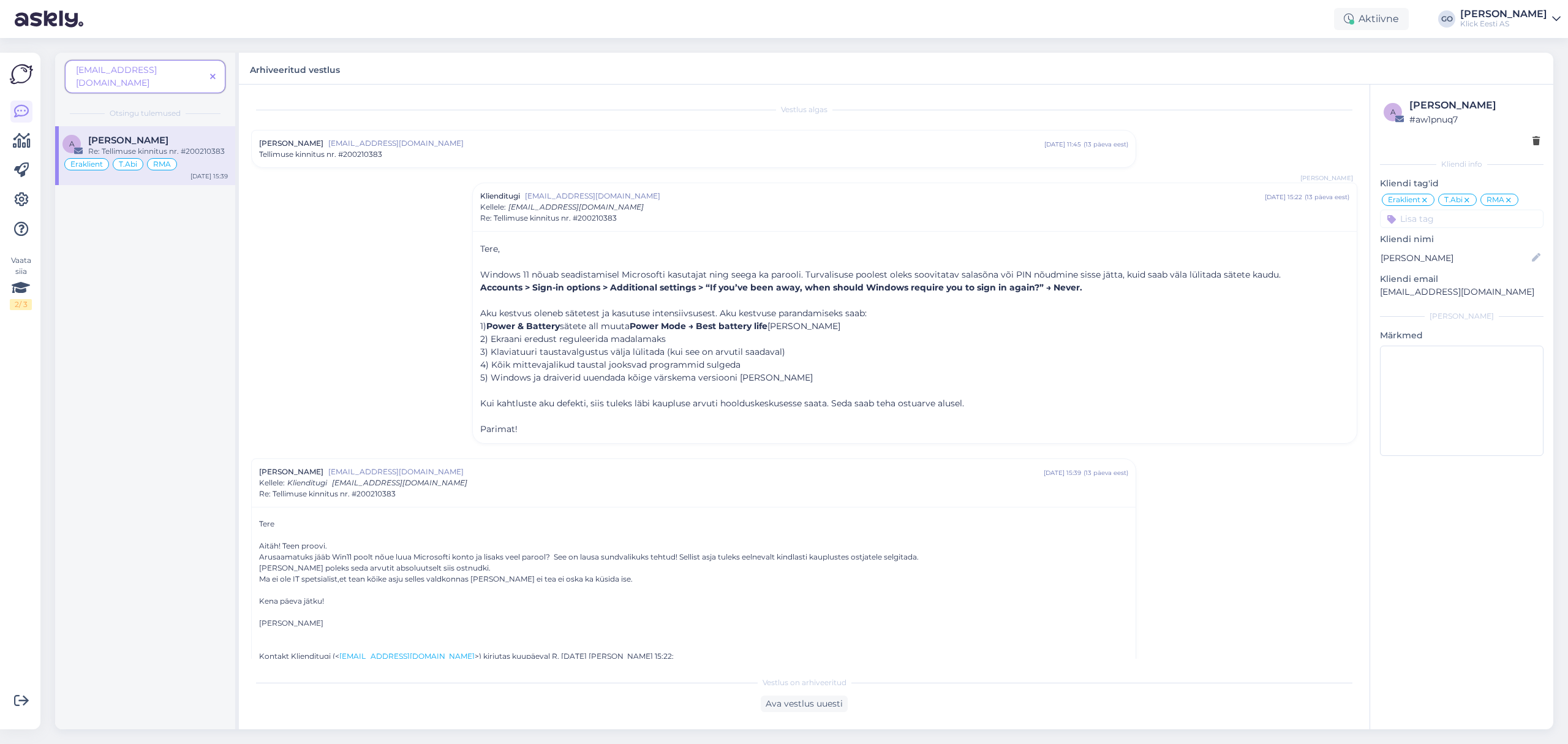
click at [652, 151] on div "Tellimuse kinnitus nr. #200210383" at bounding box center [694, 154] width 869 height 11
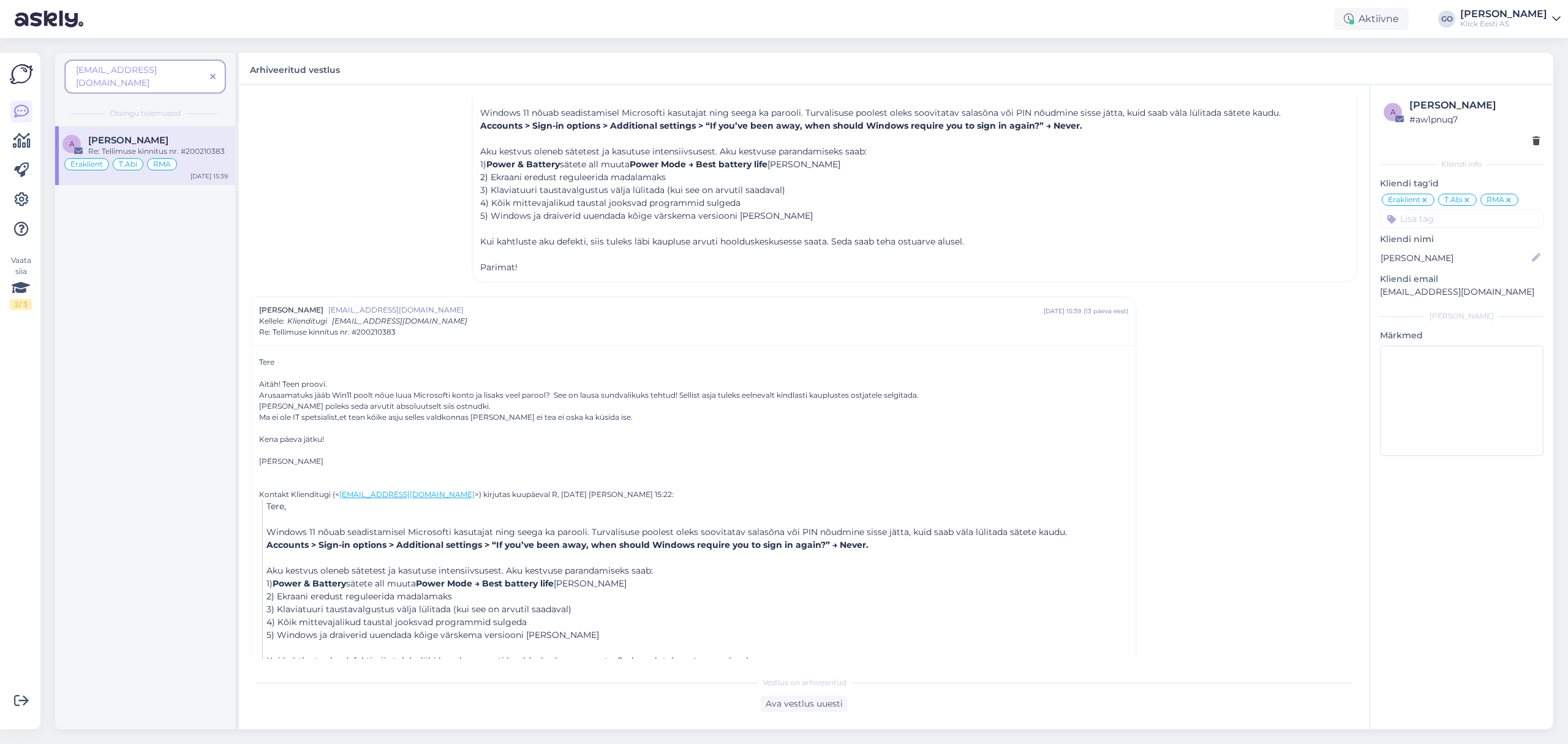
scroll to position [483, 0]
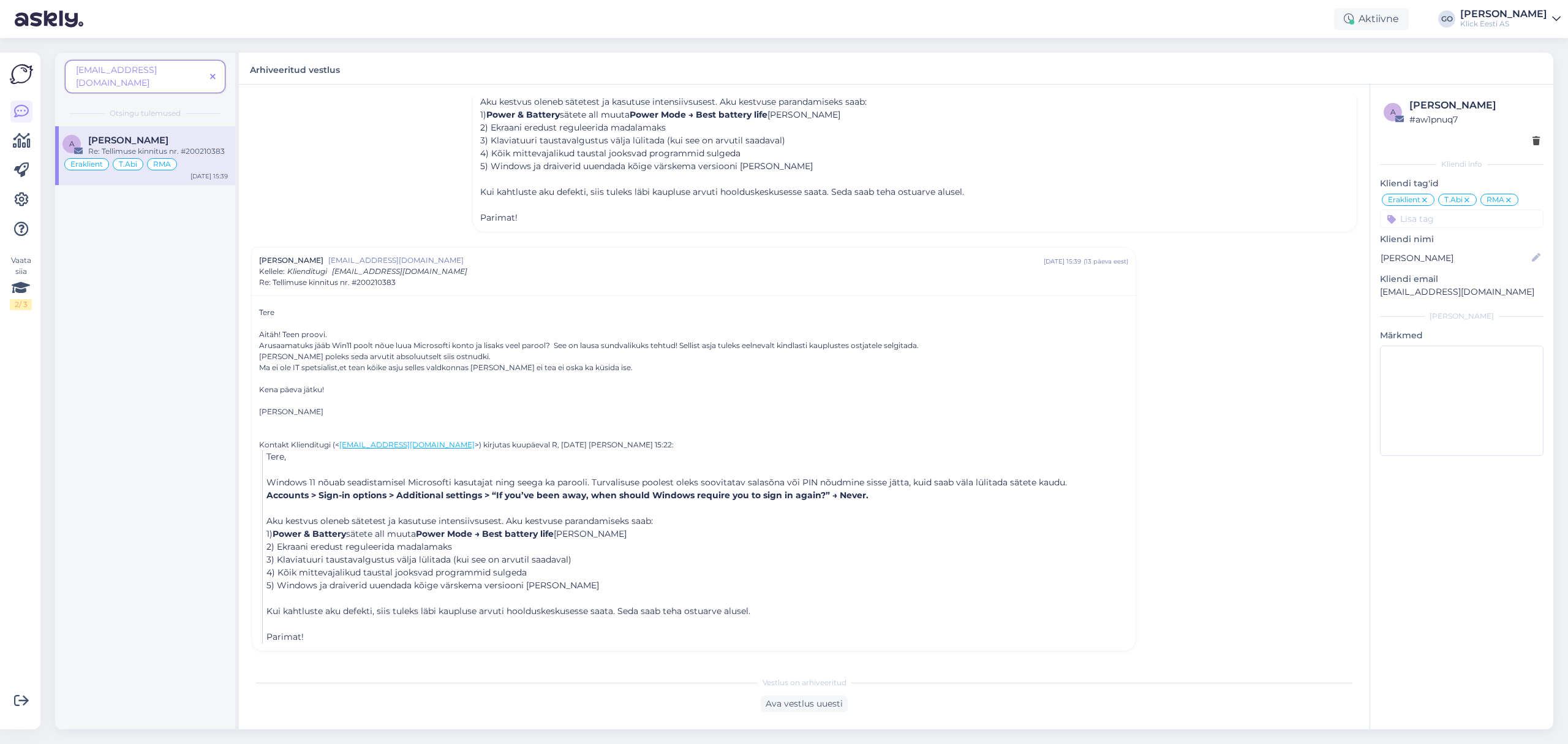
click at [501, 263] on span "[EMAIL_ADDRESS][DOMAIN_NAME]" at bounding box center [686, 260] width 716 height 11
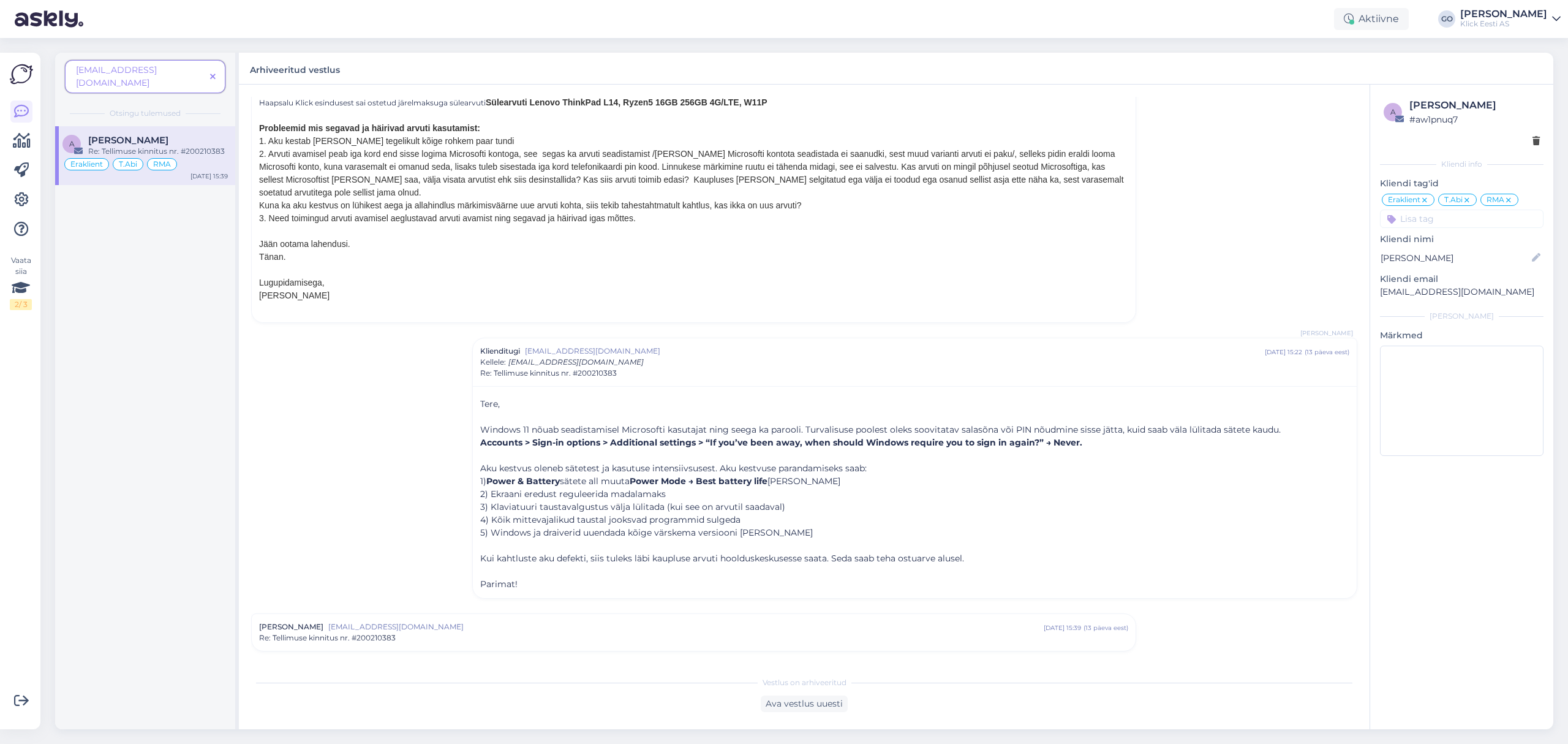
scroll to position [117, 0]
click at [518, 630] on span "[EMAIL_ADDRESS][DOMAIN_NAME]" at bounding box center [686, 626] width 716 height 11
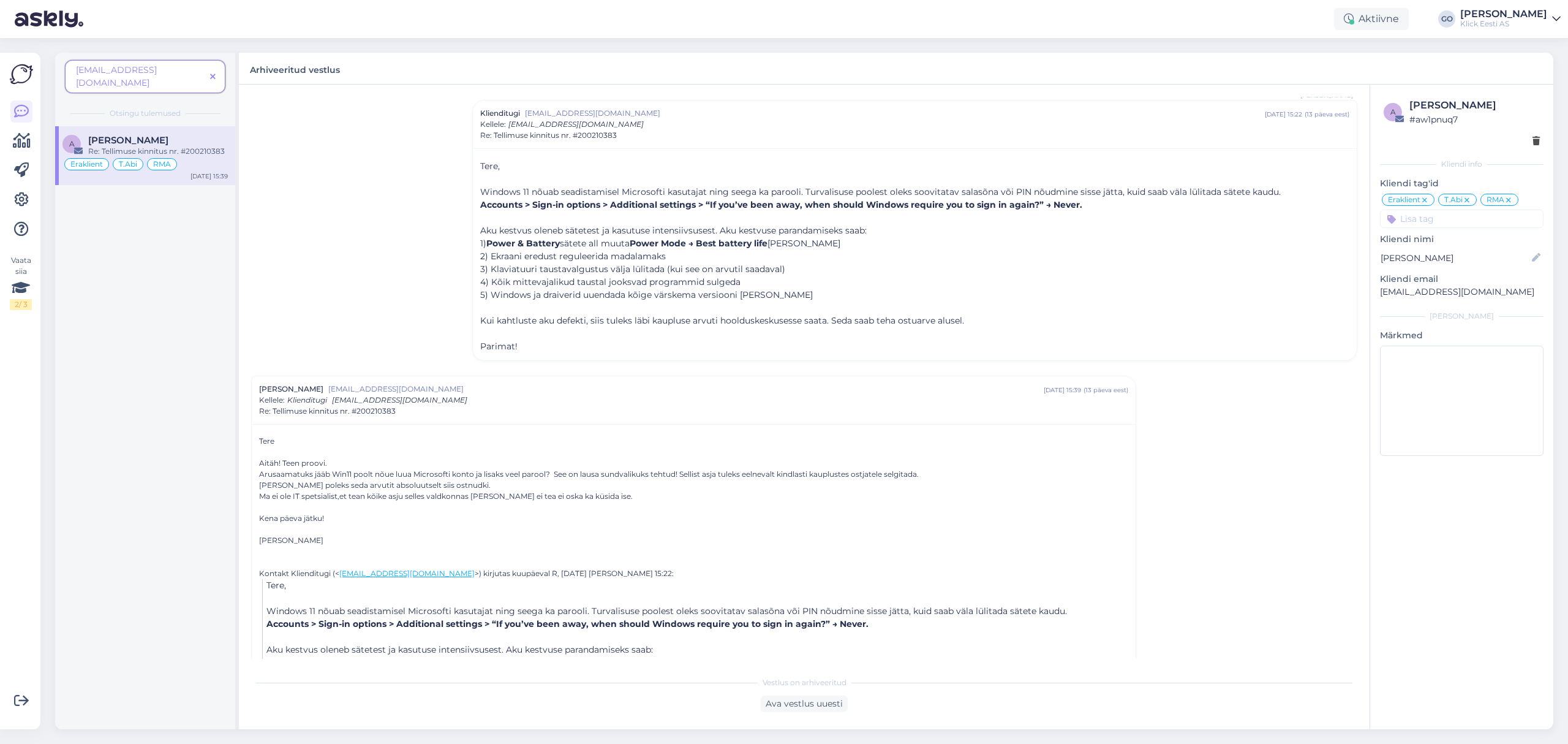
scroll to position [483, 0]
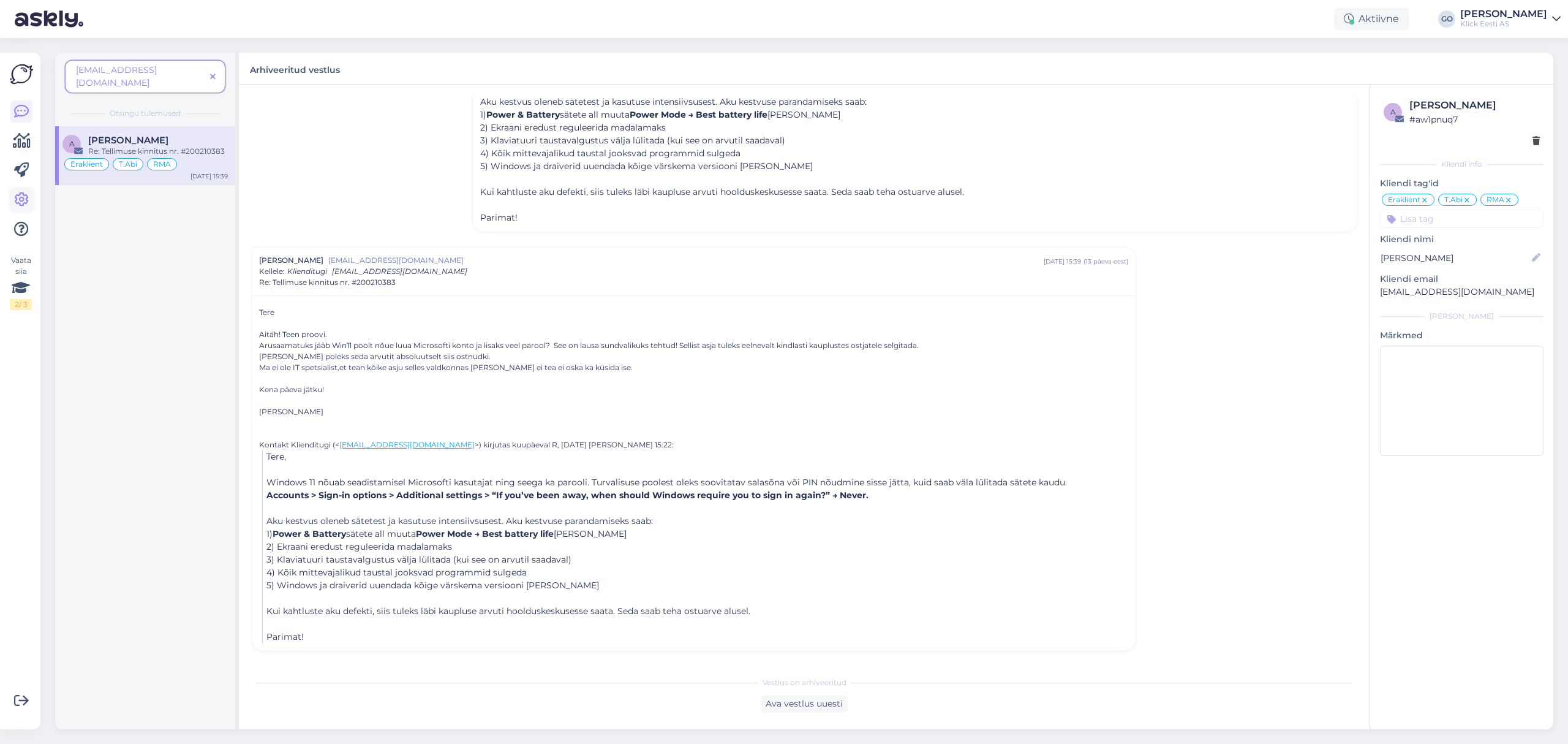
click at [28, 198] on icon at bounding box center [21, 200] width 15 height 15
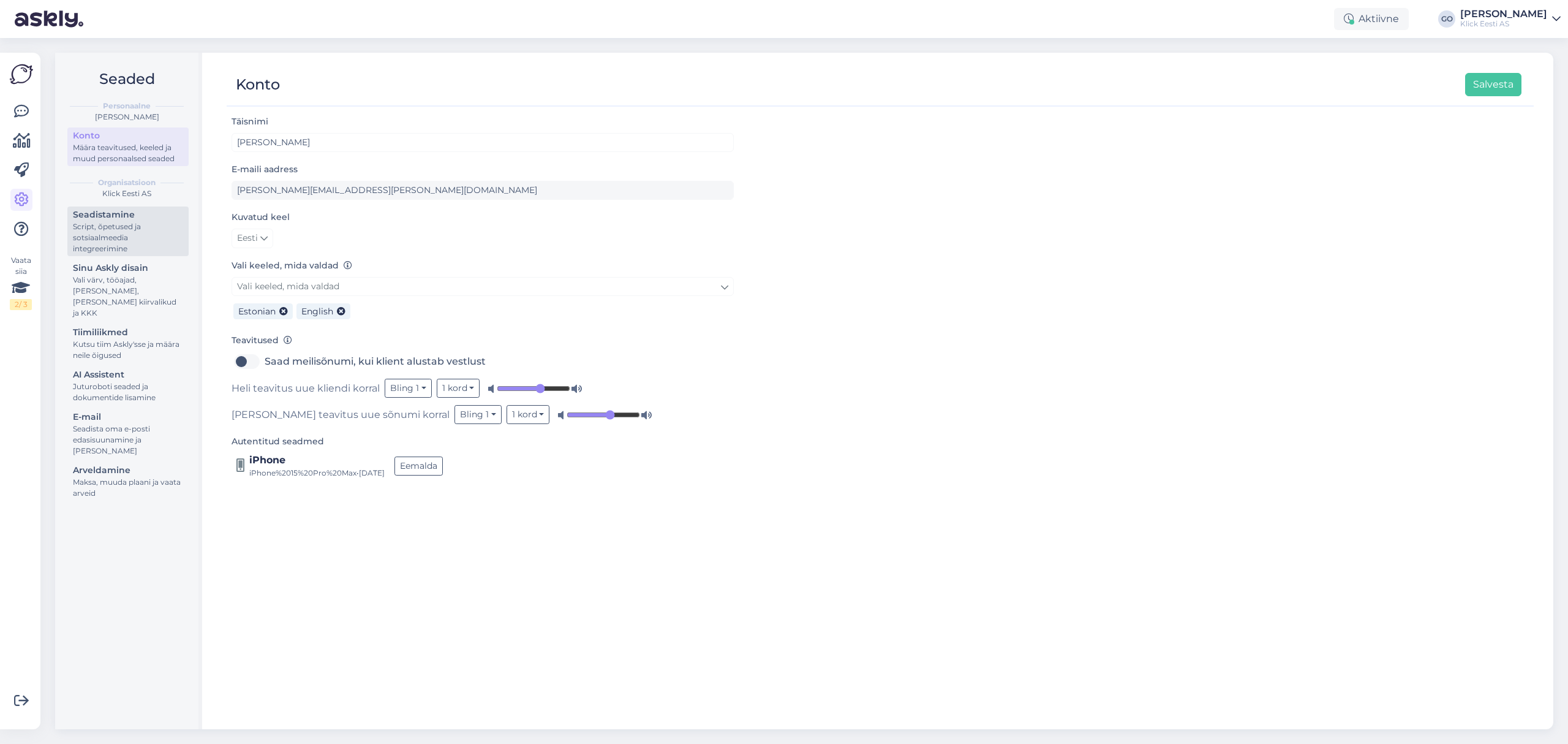
click at [157, 228] on div "Script, õpetused ja sotsiaalmeedia integreerimine" at bounding box center [128, 237] width 110 height 33
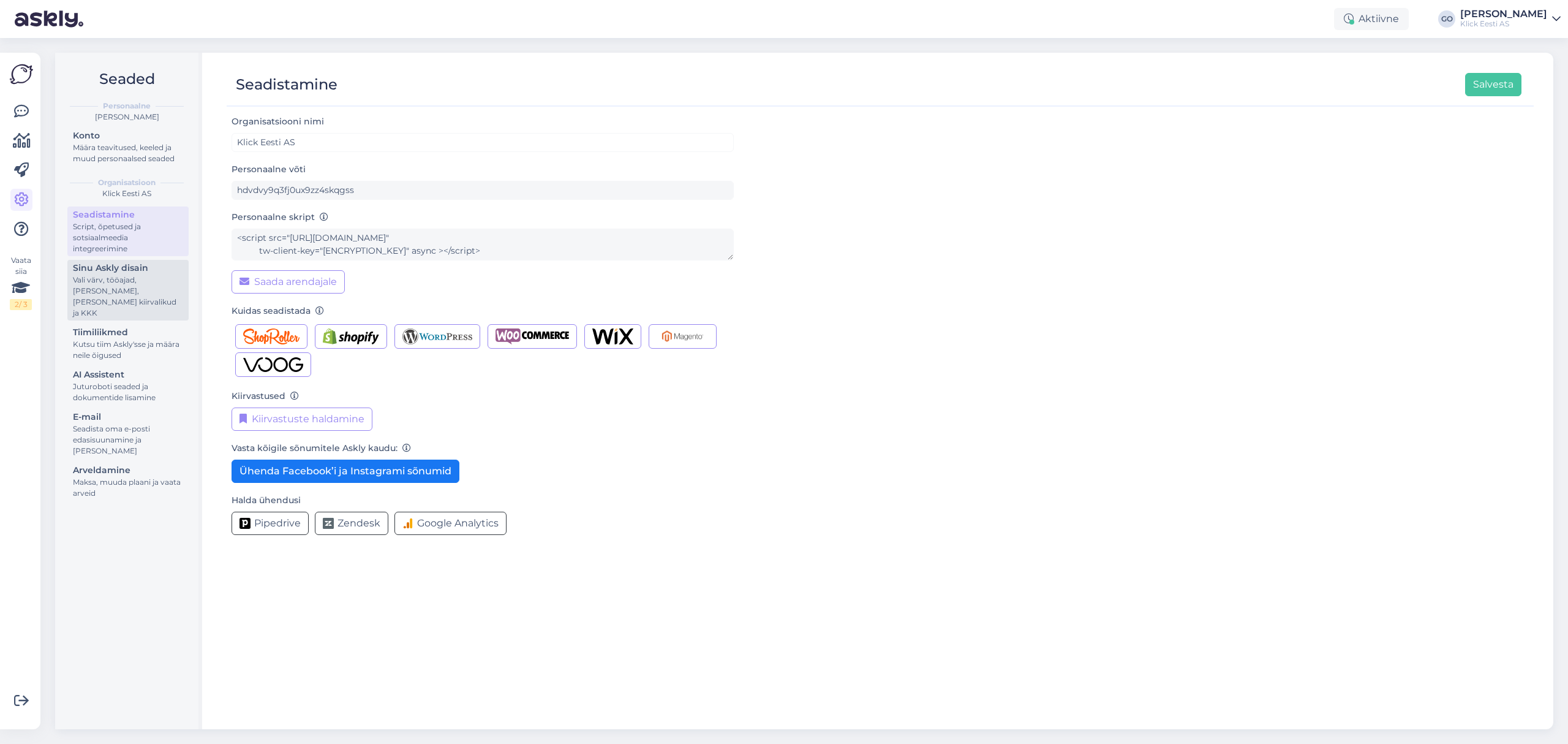
click at [141, 273] on div "Sinu Askly disain" at bounding box center [128, 268] width 110 height 13
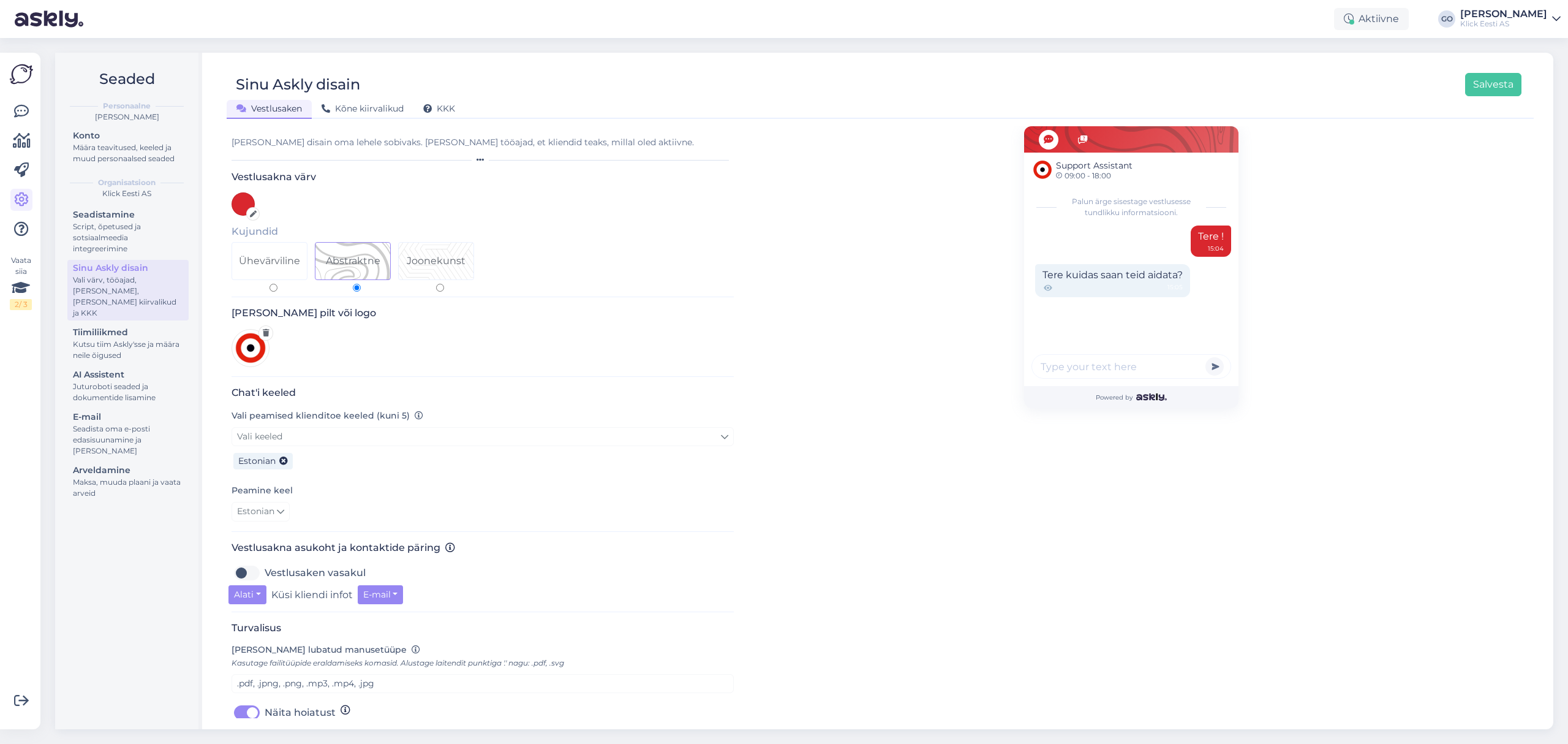
scroll to position [309, 0]
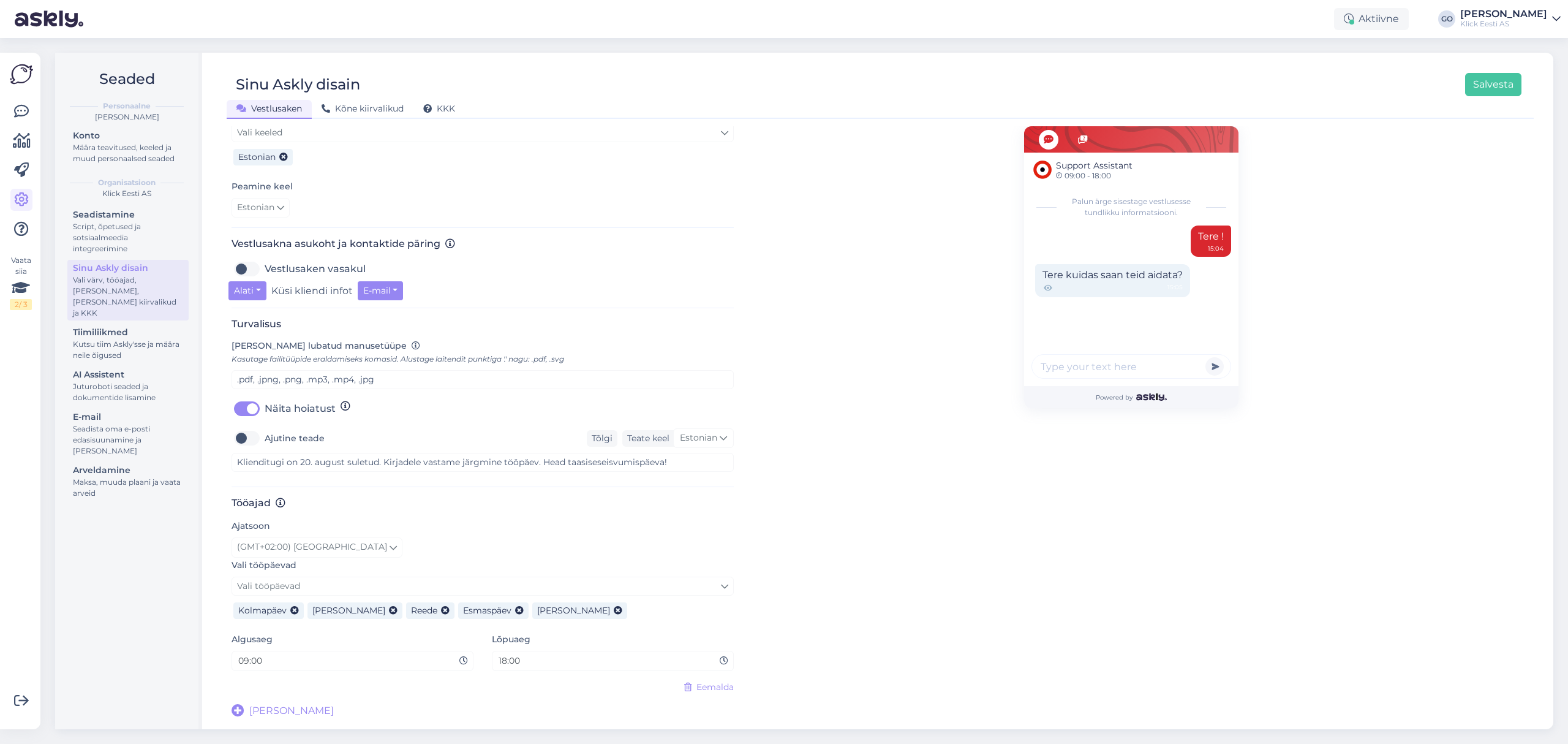
click at [1051, 602] on div "Support Assistant 09:00 - 18:00 Palun ärge sisestage vestlusesse tundlikku info…" at bounding box center [1132, 270] width 214 height 896
click at [109, 368] on div "AI Assistent" at bounding box center [128, 375] width 110 height 13
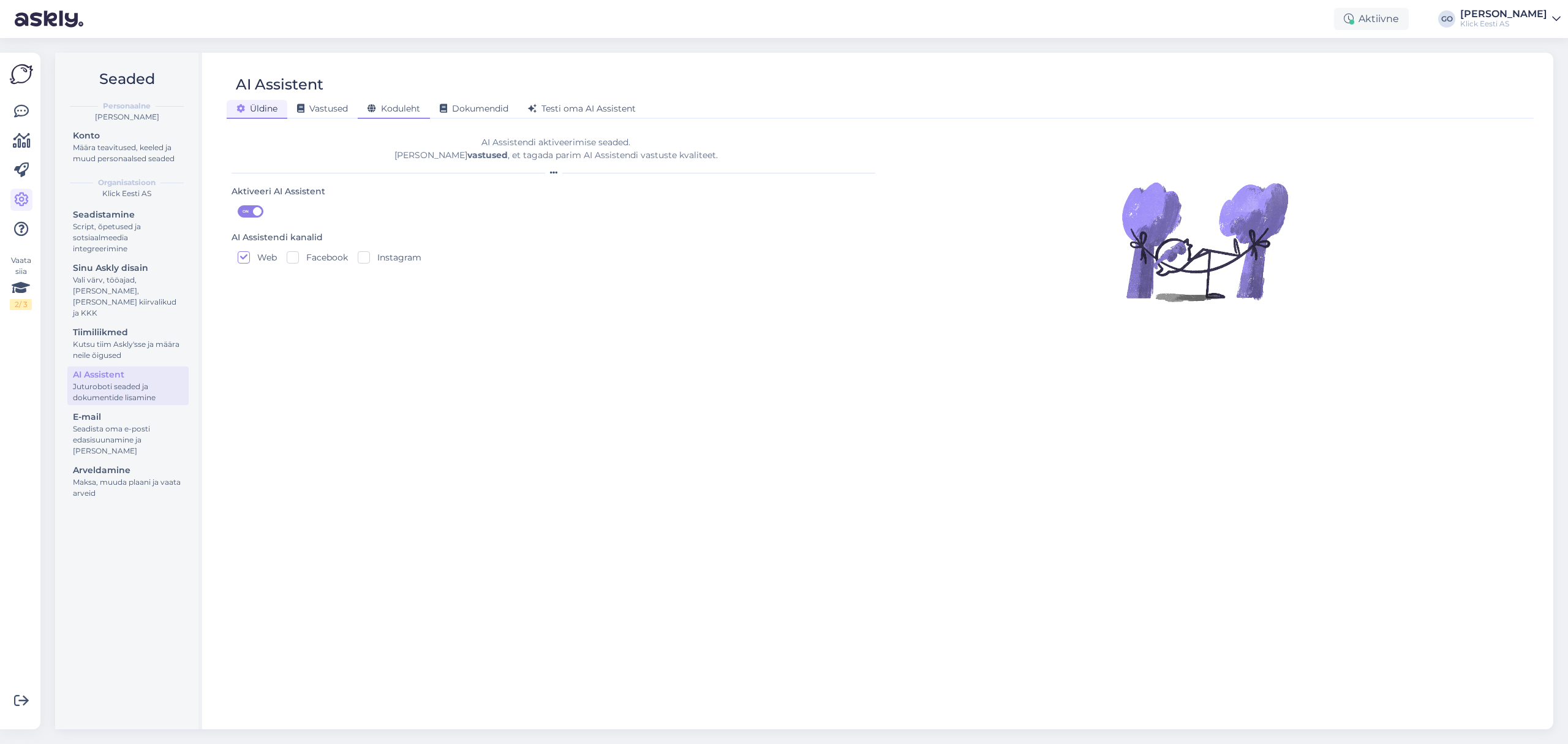
click at [407, 106] on span "Koduleht" at bounding box center [393, 108] width 52 height 11
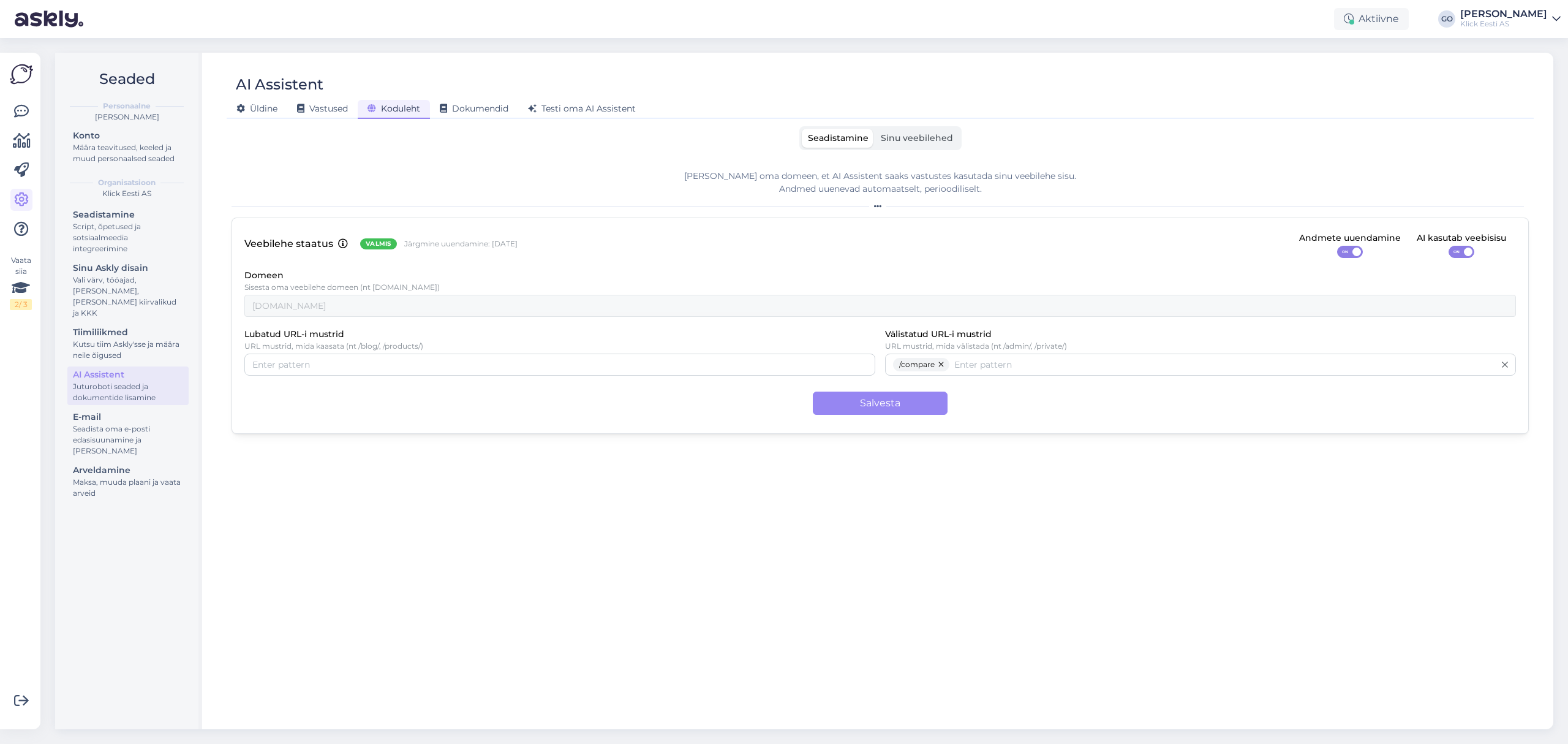
click at [914, 138] on span "Sinu veebilehed" at bounding box center [917, 138] width 72 height 11
click at [874, 129] on input "Sinu veebilehed" at bounding box center [874, 129] width 0 height 0
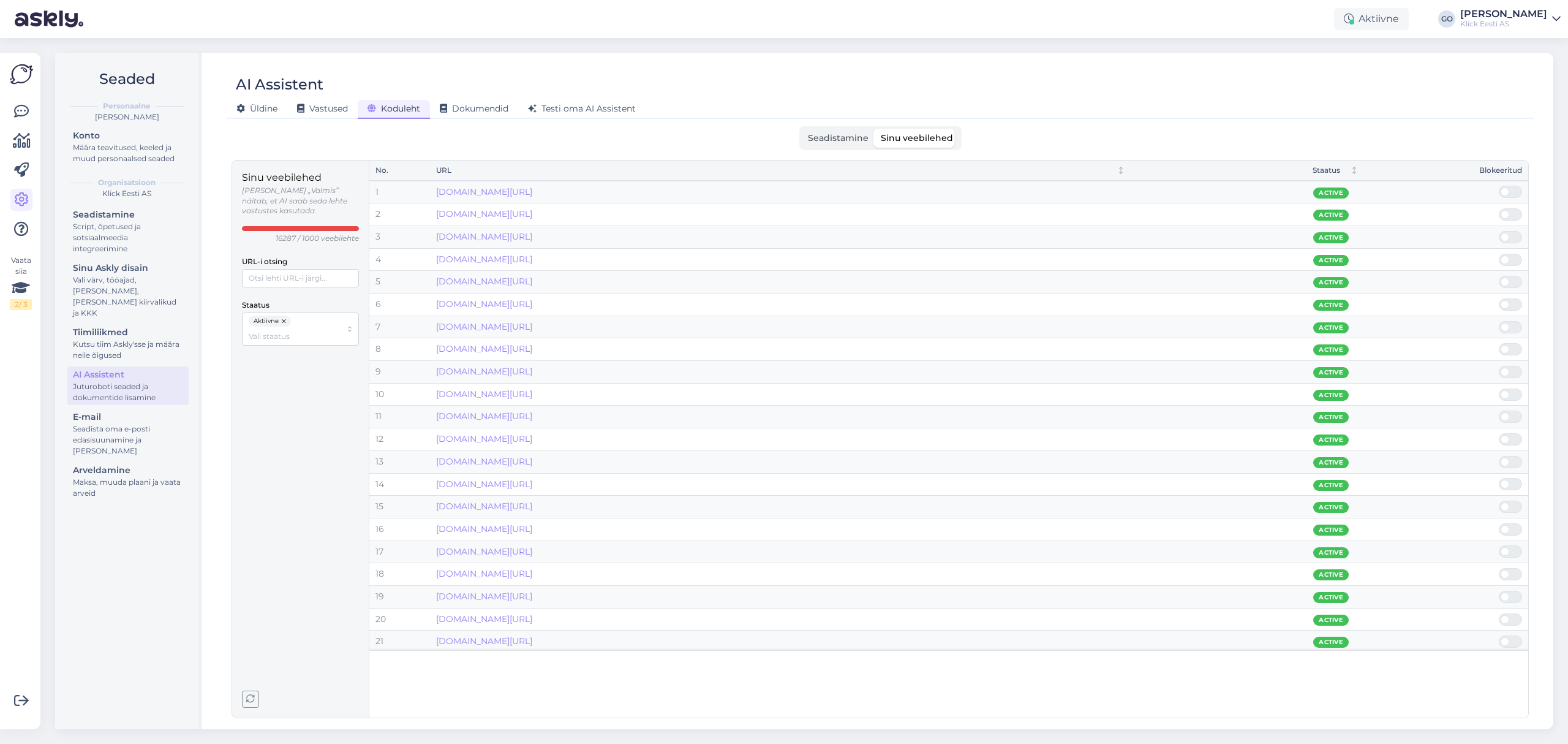
click at [1041, 455] on td "[DOMAIN_NAME][URL]" at bounding box center [780, 461] width 701 height 23
click at [286, 316] on button "button" at bounding box center [284, 321] width 12 height 11
click at [295, 313] on div at bounding box center [300, 321] width 117 height 18
click at [284, 365] on span "Blokeeritud" at bounding box center [271, 368] width 43 height 11
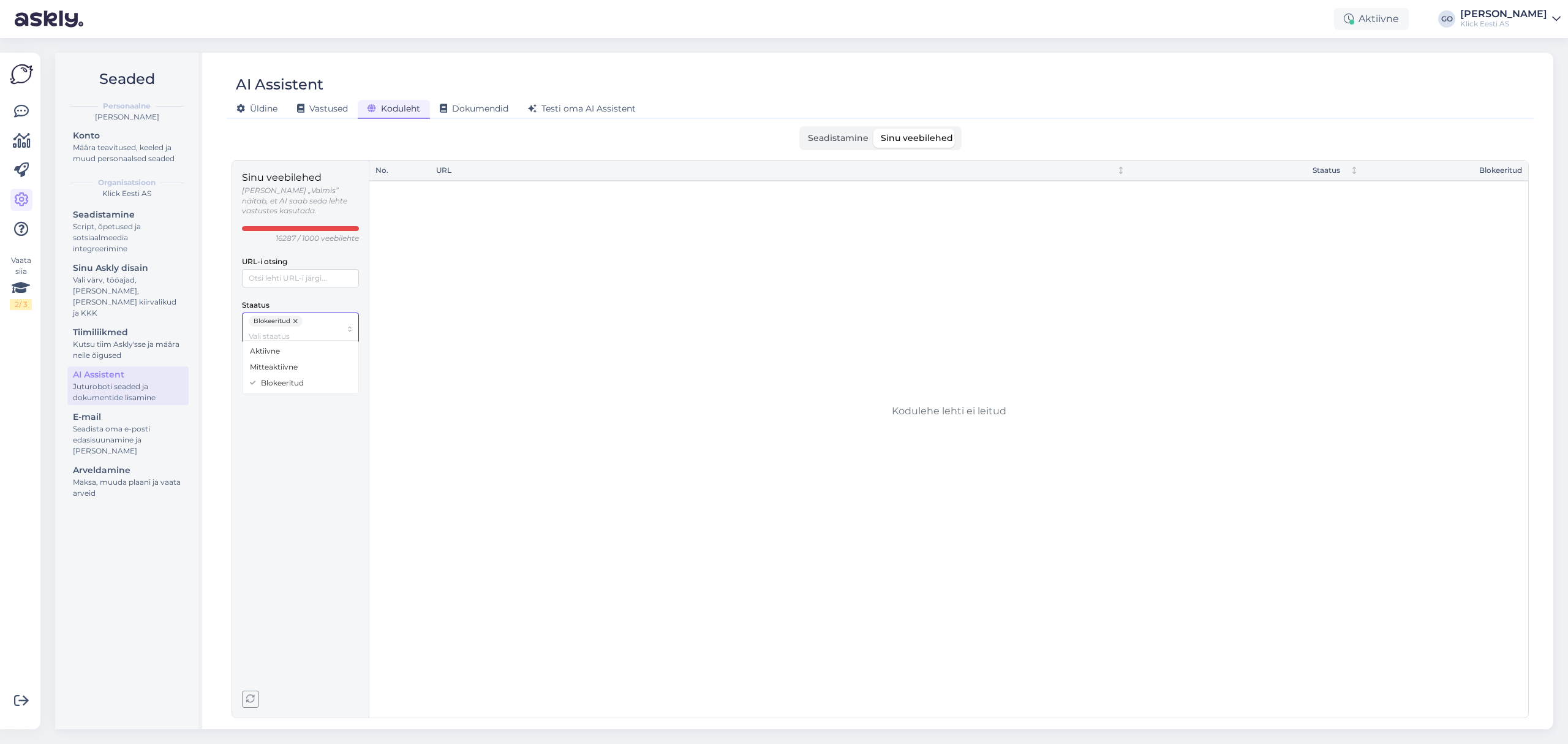
click at [285, 364] on span "Mitteaktiivne" at bounding box center [274, 367] width 48 height 11
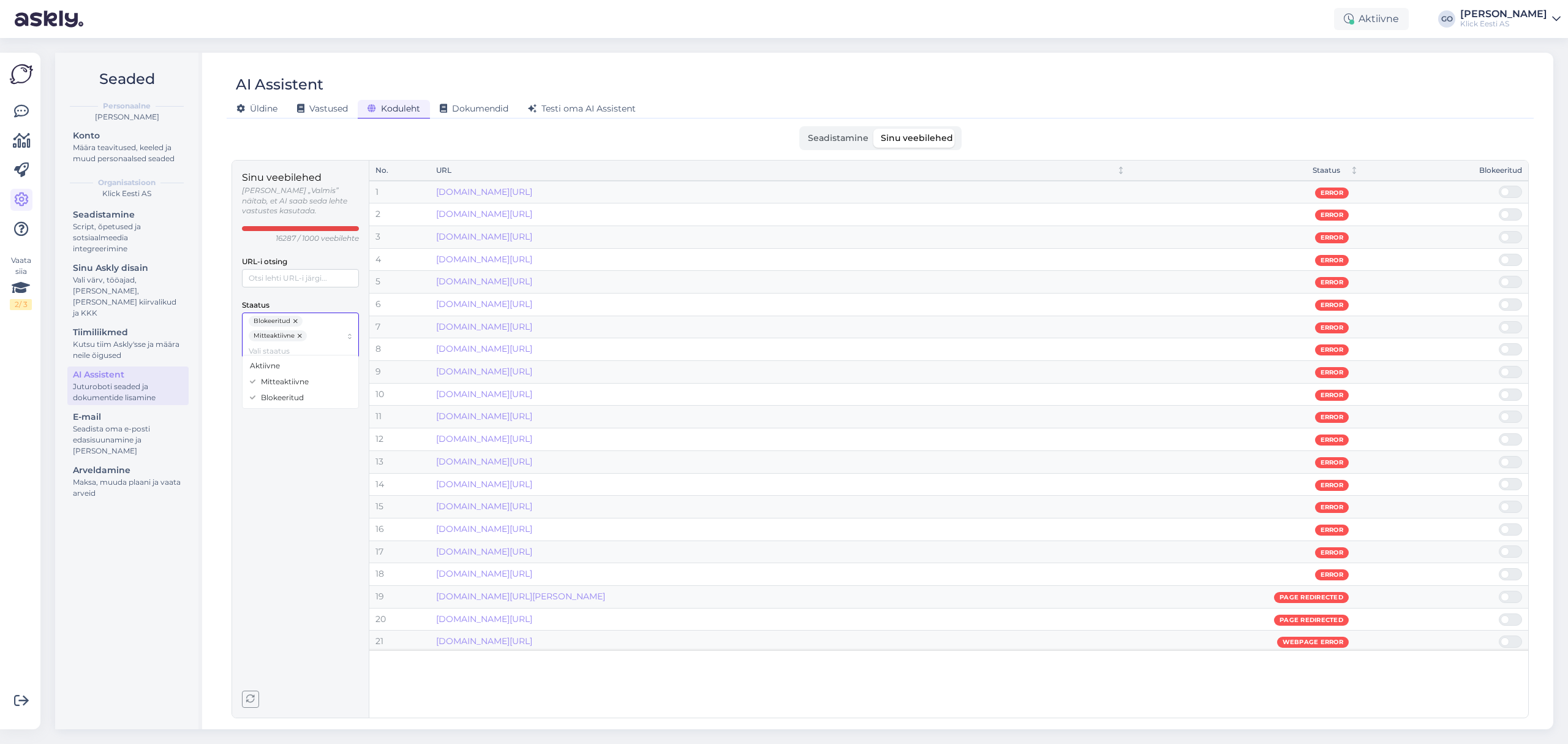
click at [293, 313] on div "Blokeeritud Mitteaktiivne" at bounding box center [300, 337] width 117 height 48
click at [294, 316] on button "button" at bounding box center [296, 321] width 12 height 11
click at [293, 439] on div "Sinu veebilehed [PERSON_NAME] „Valmis” näitab, et AI saab seda lehte vastustes …" at bounding box center [300, 439] width 117 height 537
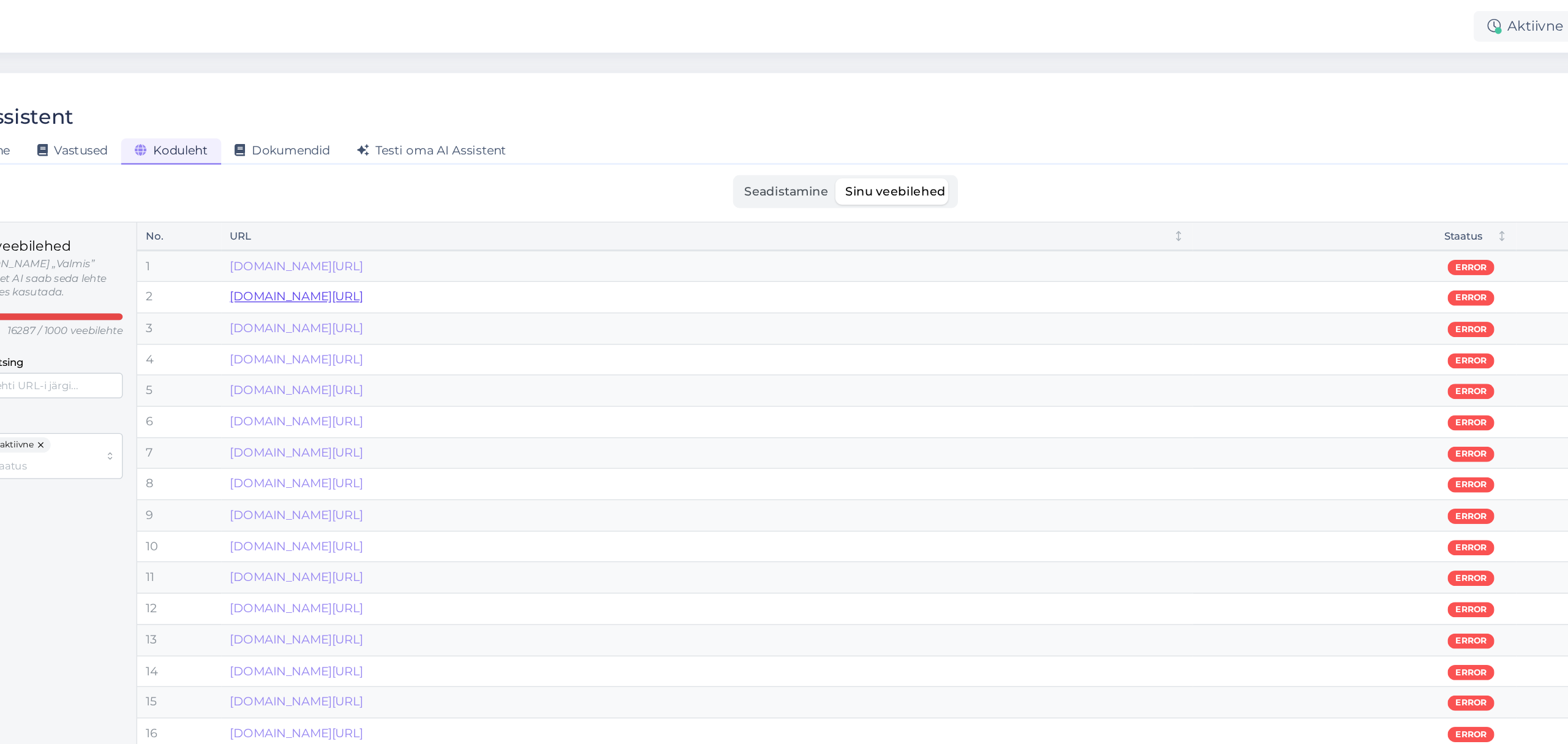
click at [533, 214] on link "[DOMAIN_NAME][URL]" at bounding box center [485, 214] width 96 height 11
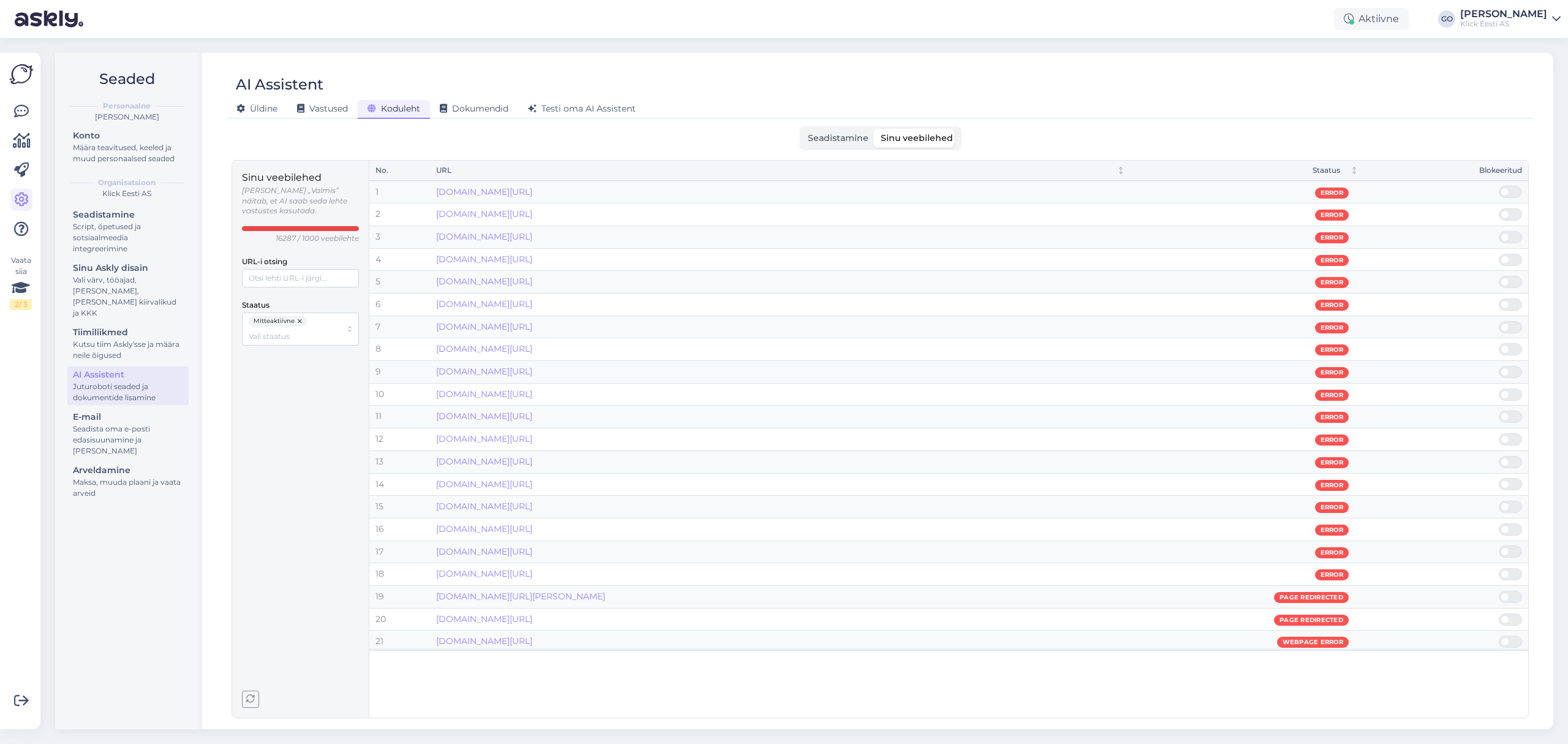
click at [827, 133] on span "Seadistamine" at bounding box center [838, 138] width 60 height 11
click at [801, 129] on input "Seadistamine" at bounding box center [801, 129] width 0 height 0
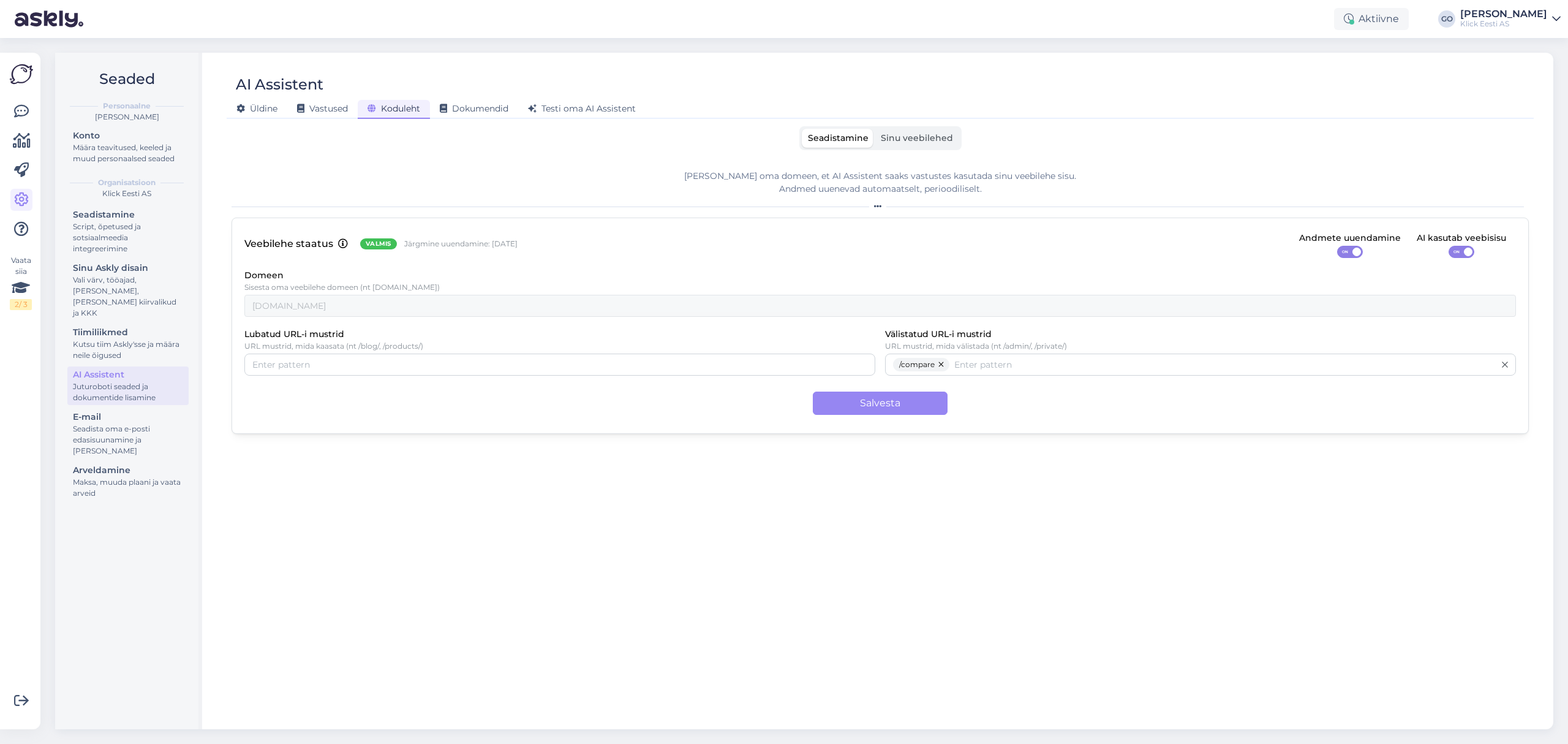
click at [577, 555] on div "[PERSON_NAME] oma domeen, et AI Assistent saaks vastustes kasutada sinu veebile…" at bounding box center [880, 439] width 1297 height 558
click at [537, 586] on div "[PERSON_NAME] oma domeen, et AI Assistent saaks vastustes kasutada sinu veebile…" at bounding box center [880, 439] width 1297 height 558
